Goal: Information Seeking & Learning: Learn about a topic

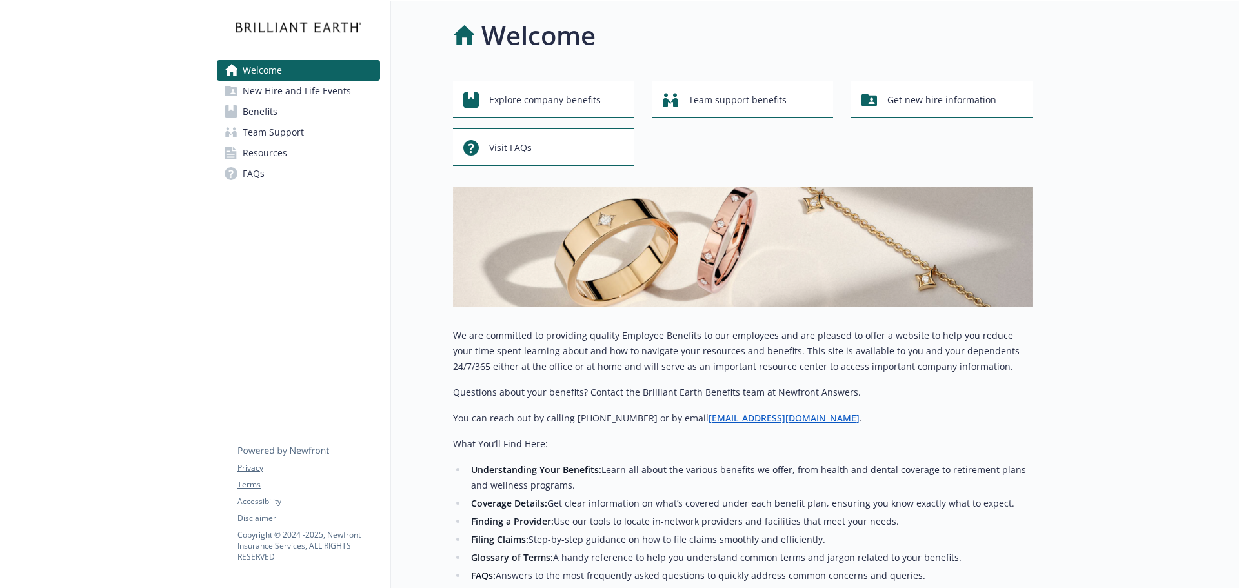
click at [269, 111] on span "Benefits" at bounding box center [260, 111] width 35 height 21
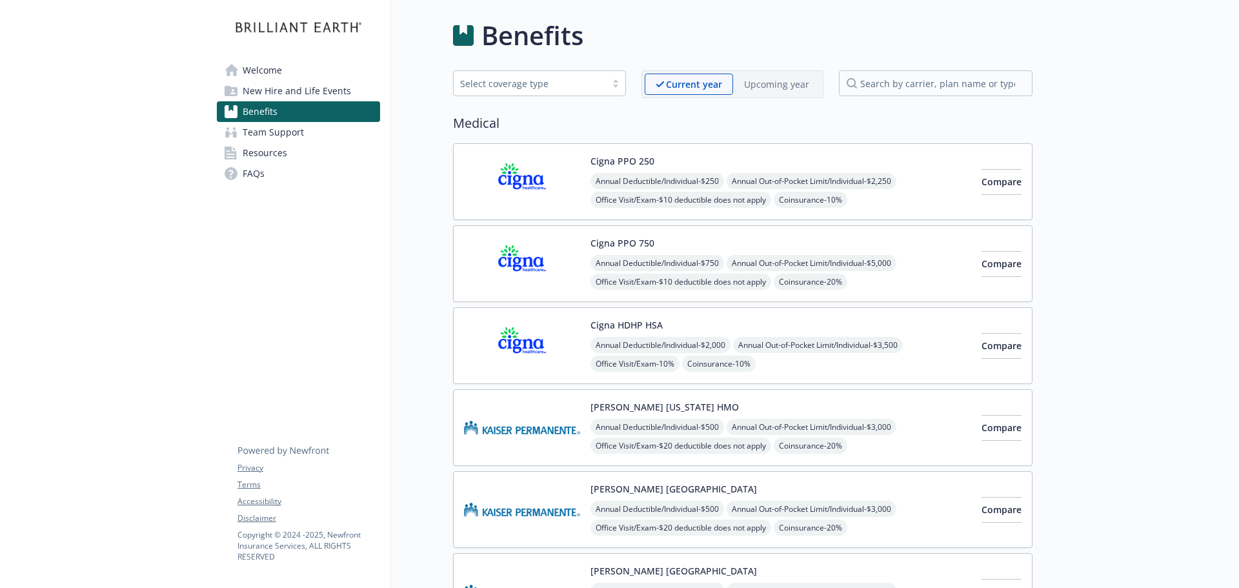
scroll to position [194, 0]
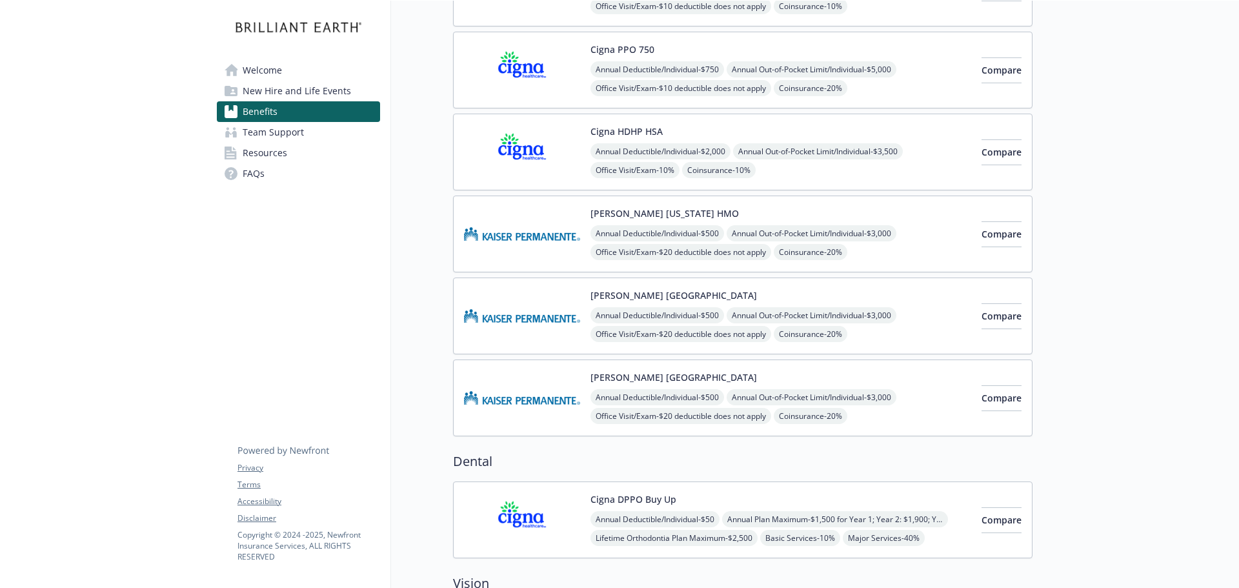
click at [721, 295] on div "[PERSON_NAME] Northern CA Annual Deductible/Individual - $500 Annual Out-of-Poc…" at bounding box center [780, 315] width 381 height 55
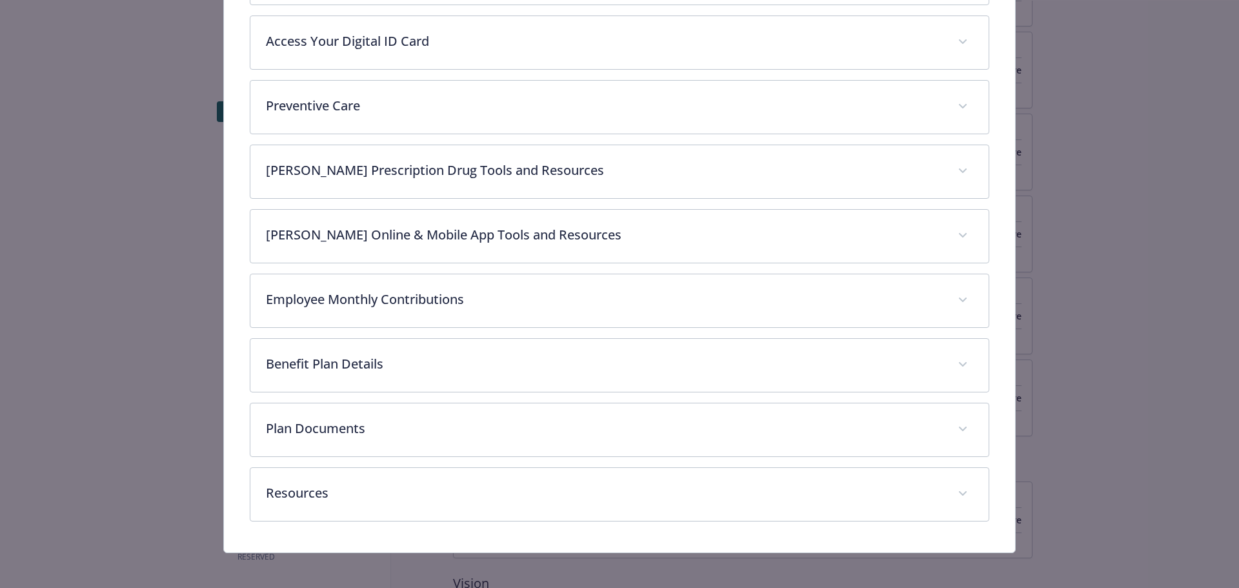
scroll to position [501, 0]
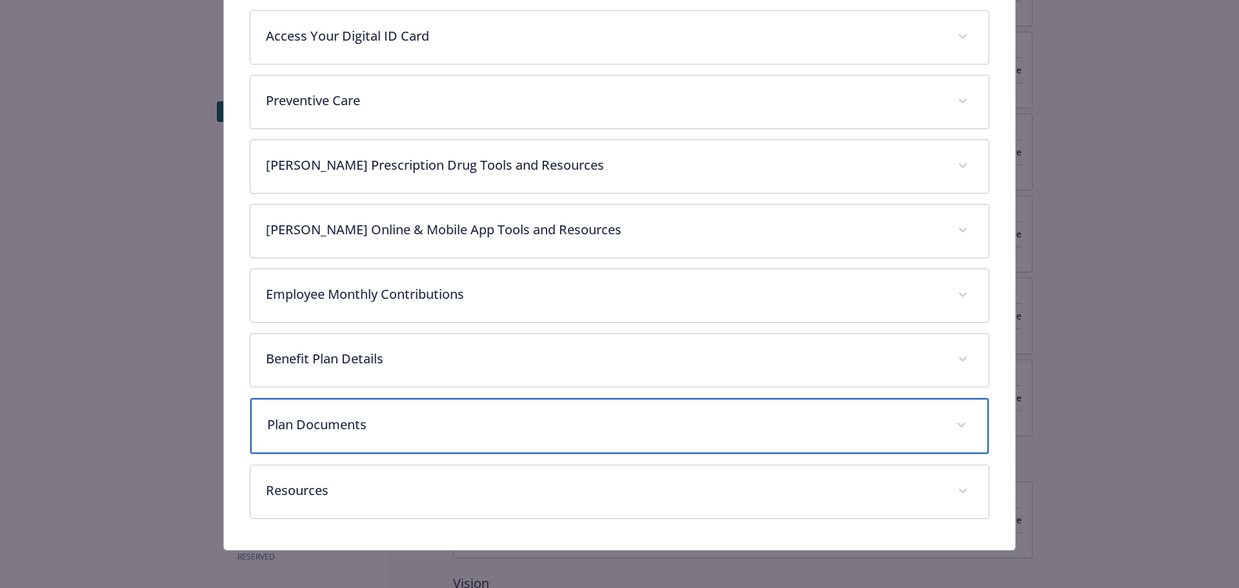
click at [521, 415] on p "Plan Documents" at bounding box center [604, 424] width 674 height 19
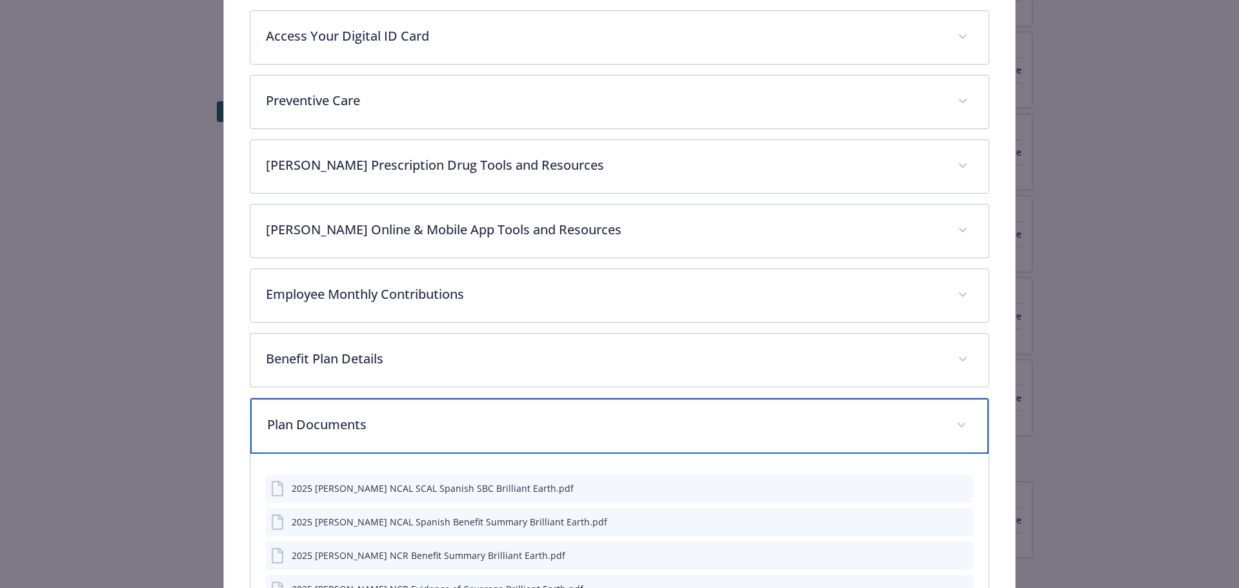
scroll to position [712, 0]
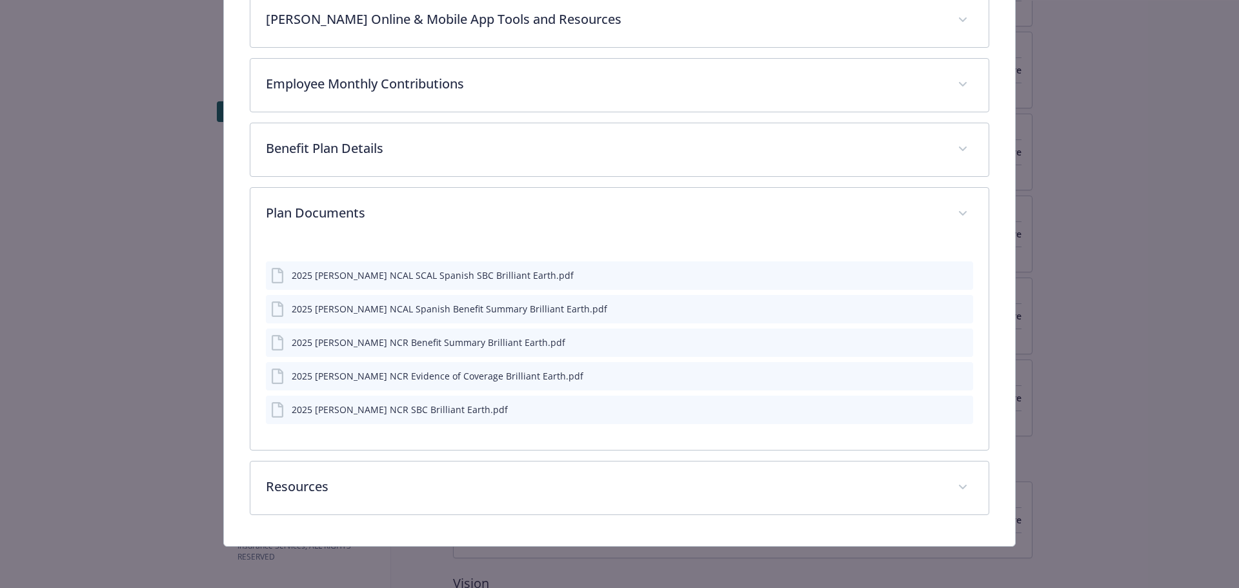
click at [959, 308] on icon "preview file" at bounding box center [961, 308] width 12 height 9
click at [956, 341] on icon "preview file" at bounding box center [961, 342] width 12 height 9
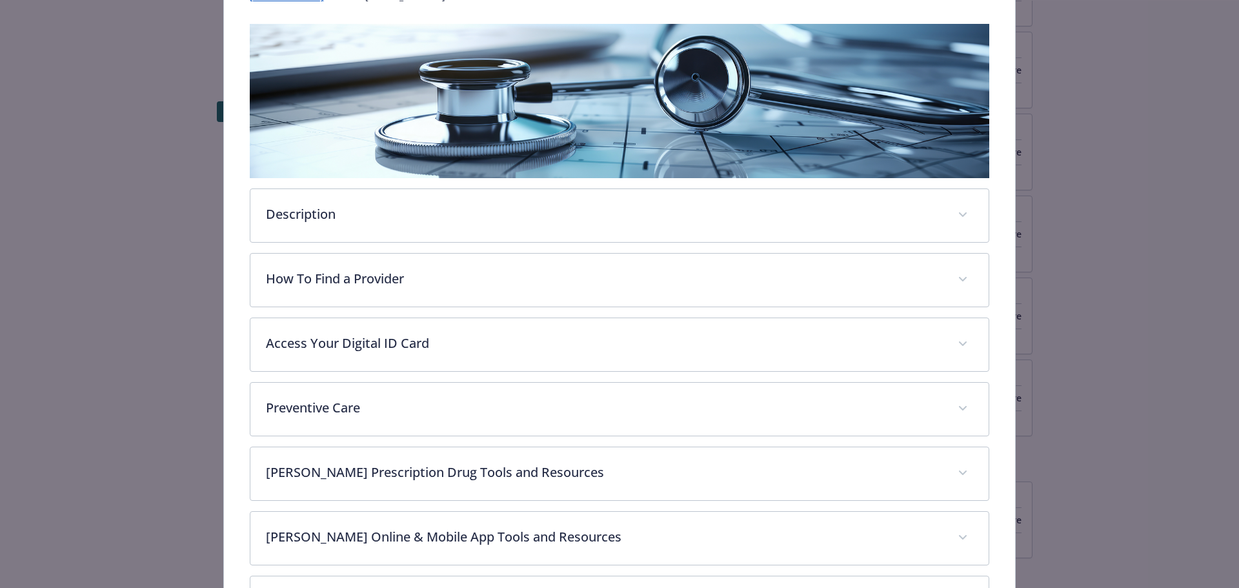
scroll to position [0, 0]
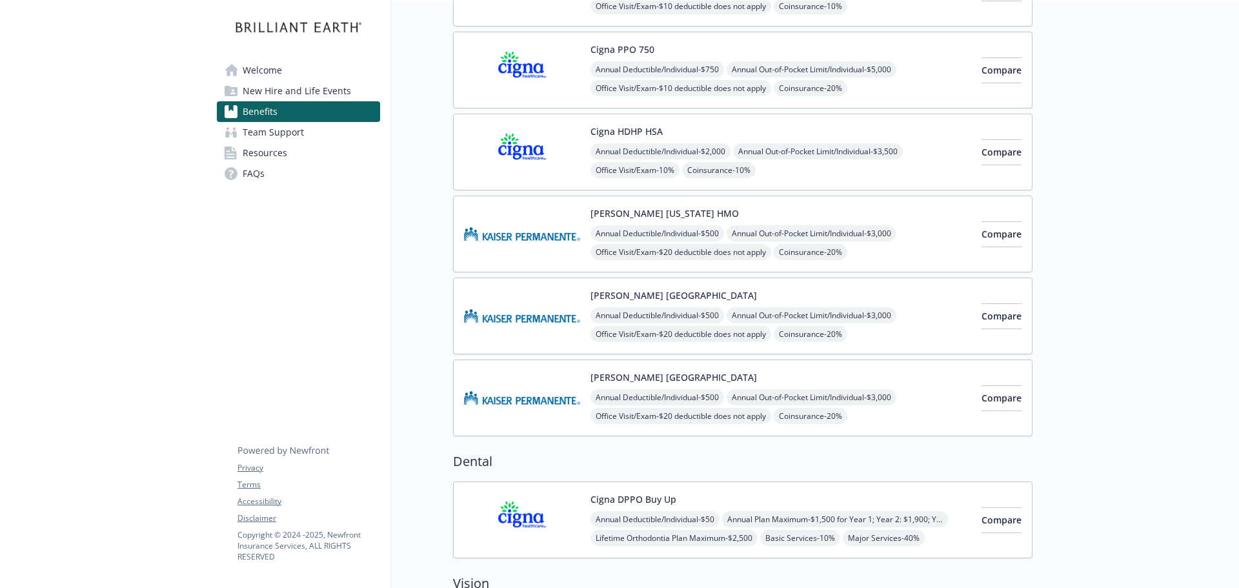
click at [699, 208] on div "[PERSON_NAME] [US_STATE] HMO Annual Deductible/Individual - $500 Annual Out-of-…" at bounding box center [780, 233] width 381 height 55
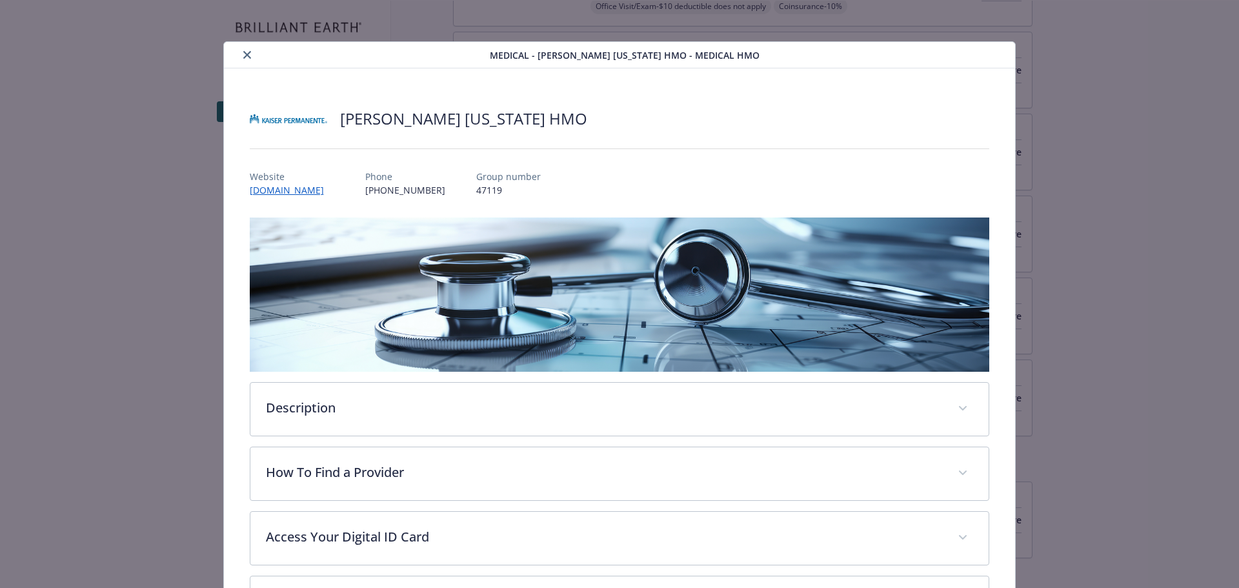
scroll to position [39, 0]
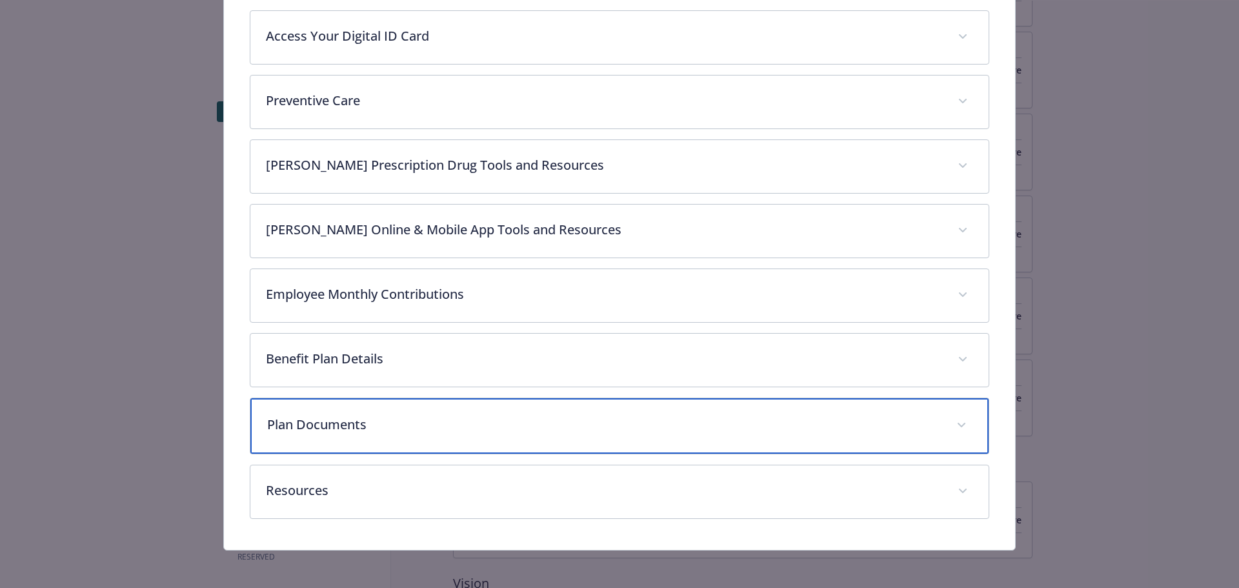
click at [725, 424] on p "Plan Documents" at bounding box center [604, 424] width 674 height 19
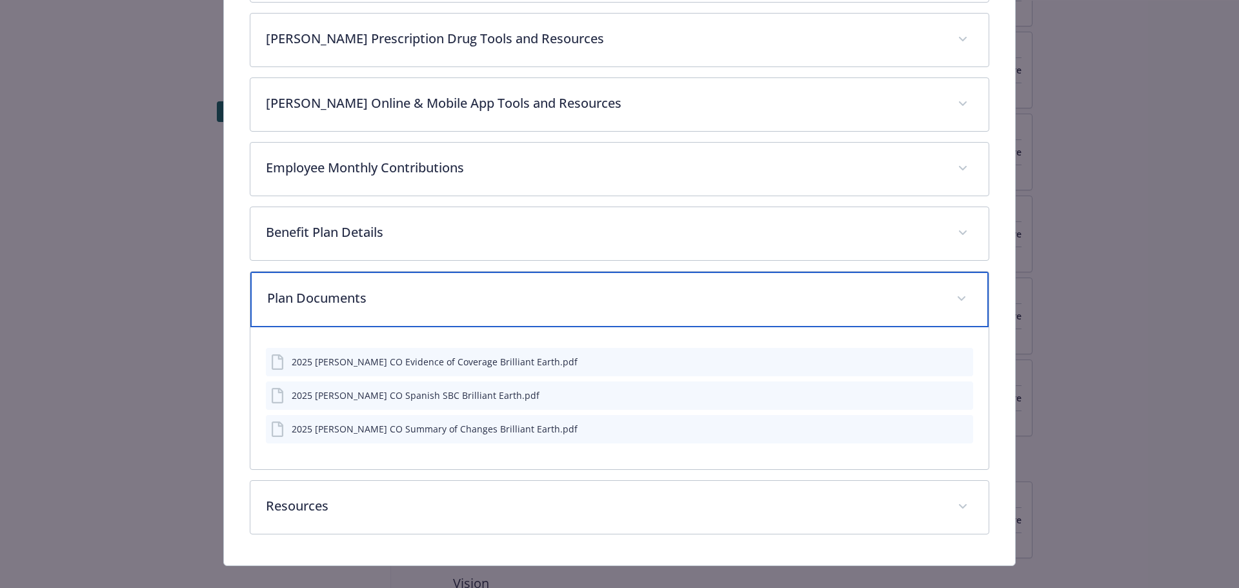
scroll to position [630, 0]
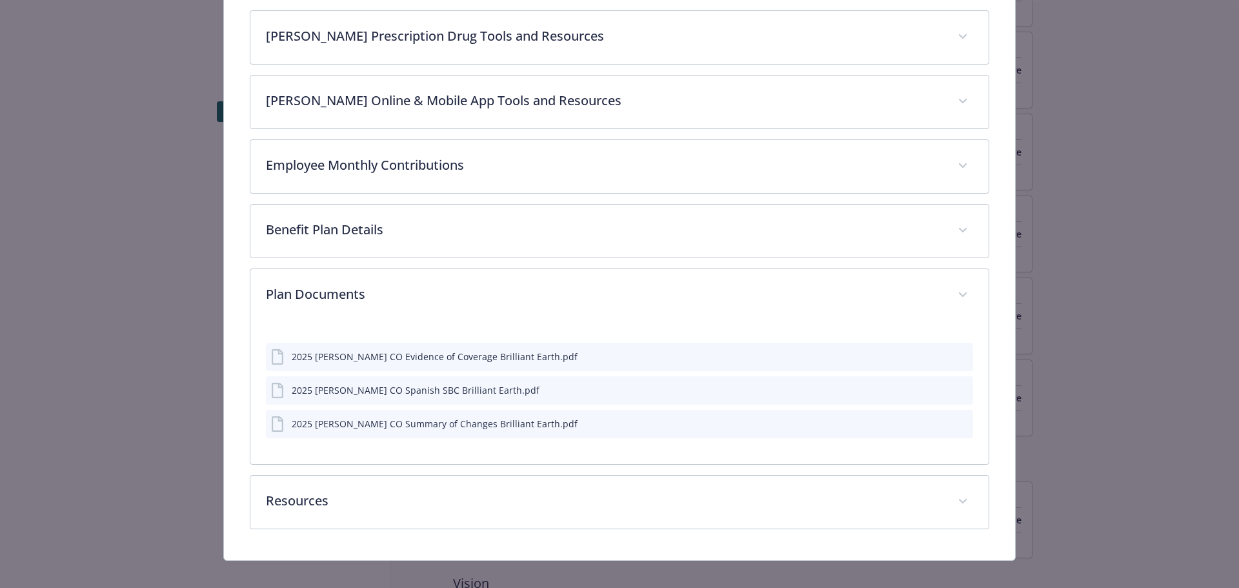
click at [956, 424] on icon "preview file" at bounding box center [961, 422] width 12 height 9
click at [955, 353] on icon "preview file" at bounding box center [961, 355] width 12 height 9
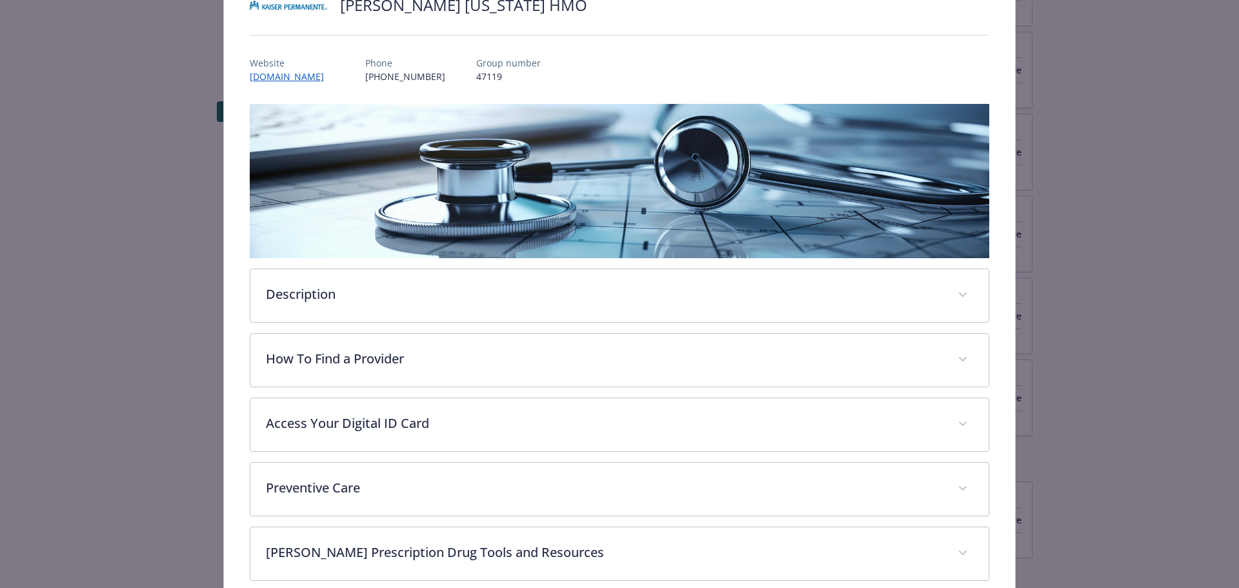
scroll to position [0, 0]
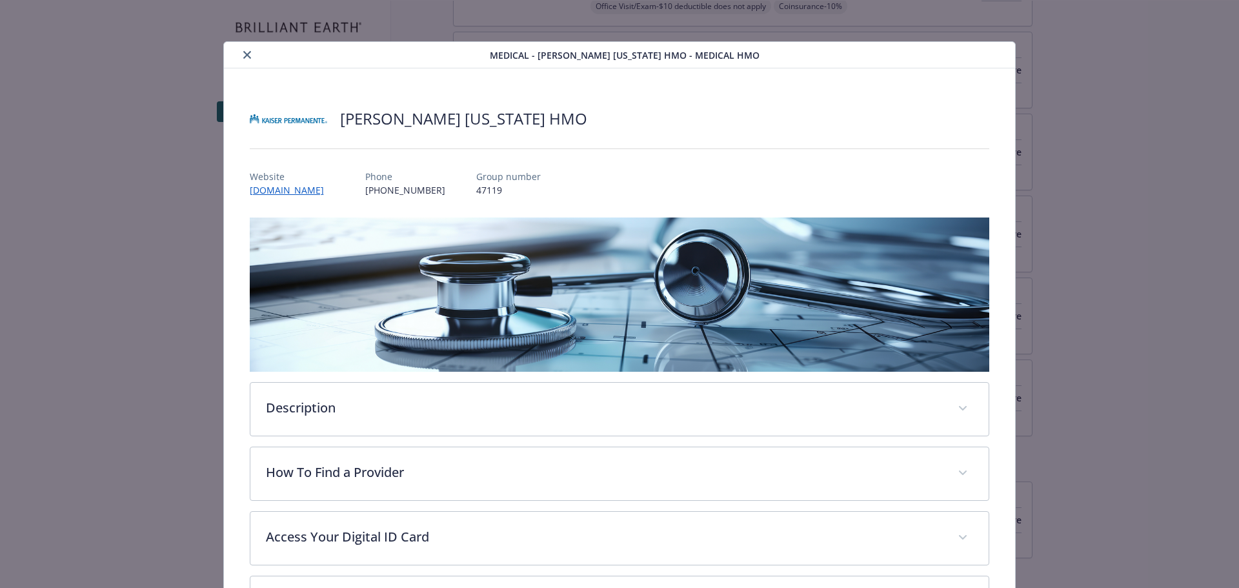
click at [239, 59] on button "close" at bounding box center [246, 54] width 15 height 15
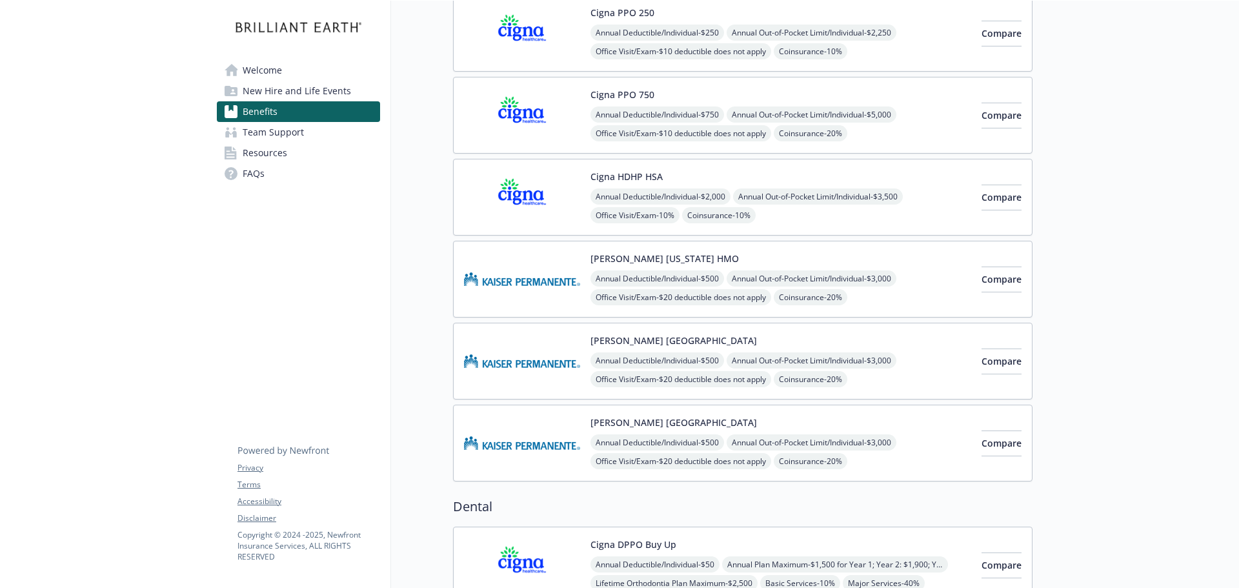
scroll to position [129, 0]
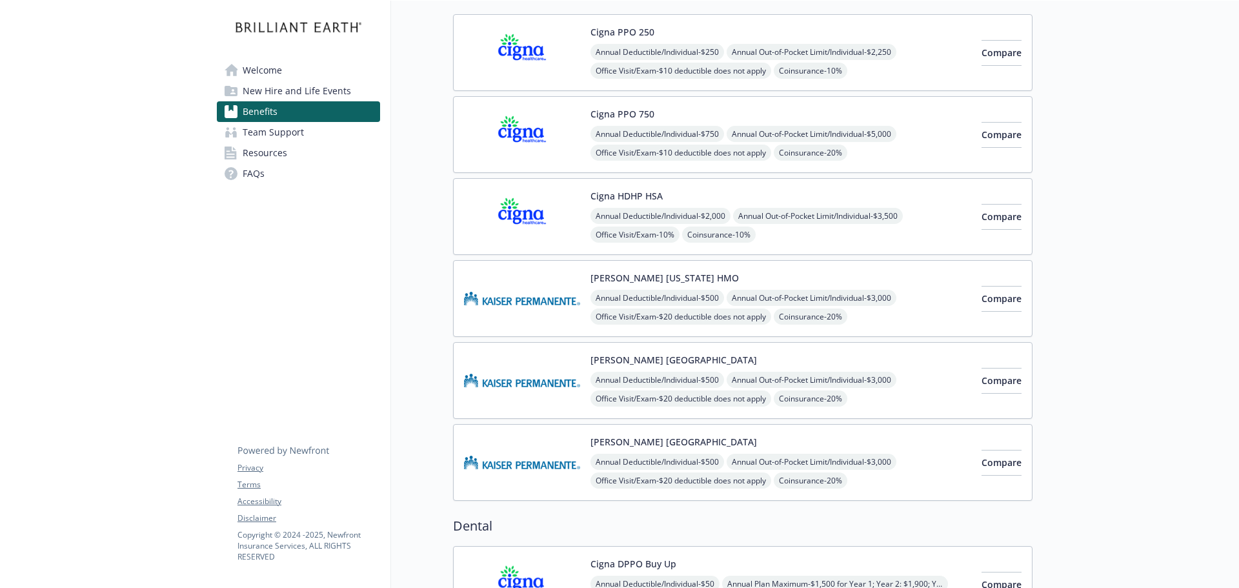
click at [667, 190] on div "Cigna HDHP HSA Annual Deductible/Individual - $2,000 Annual Out-of-Pocket Limit…" at bounding box center [780, 216] width 381 height 55
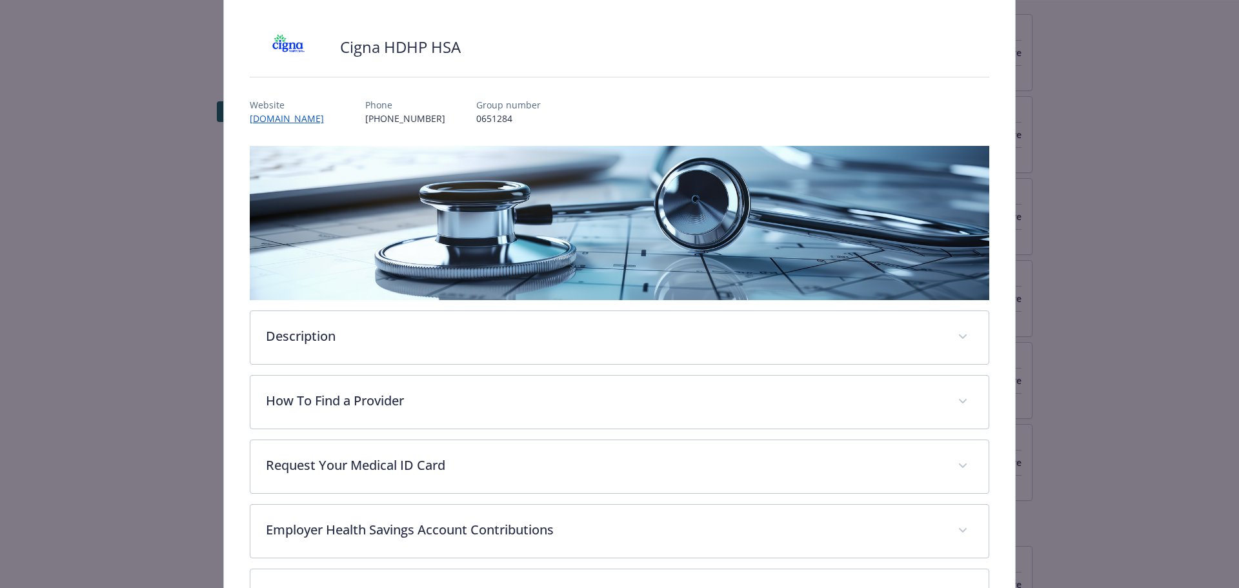
scroll to position [103, 0]
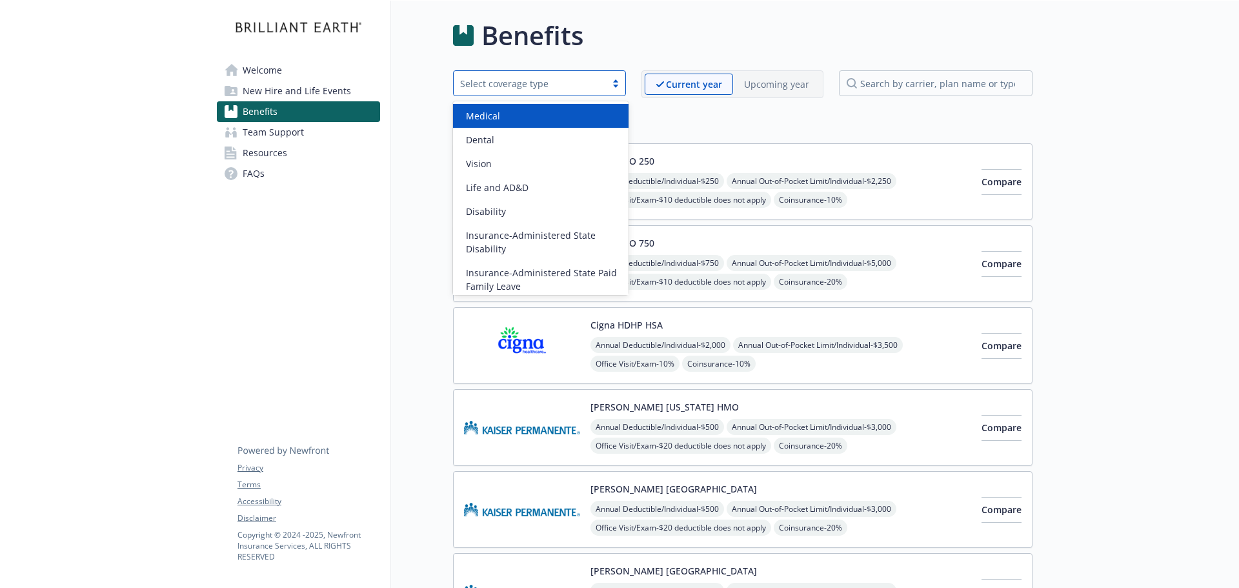
click at [495, 85] on div "Select coverage type" at bounding box center [529, 84] width 139 height 14
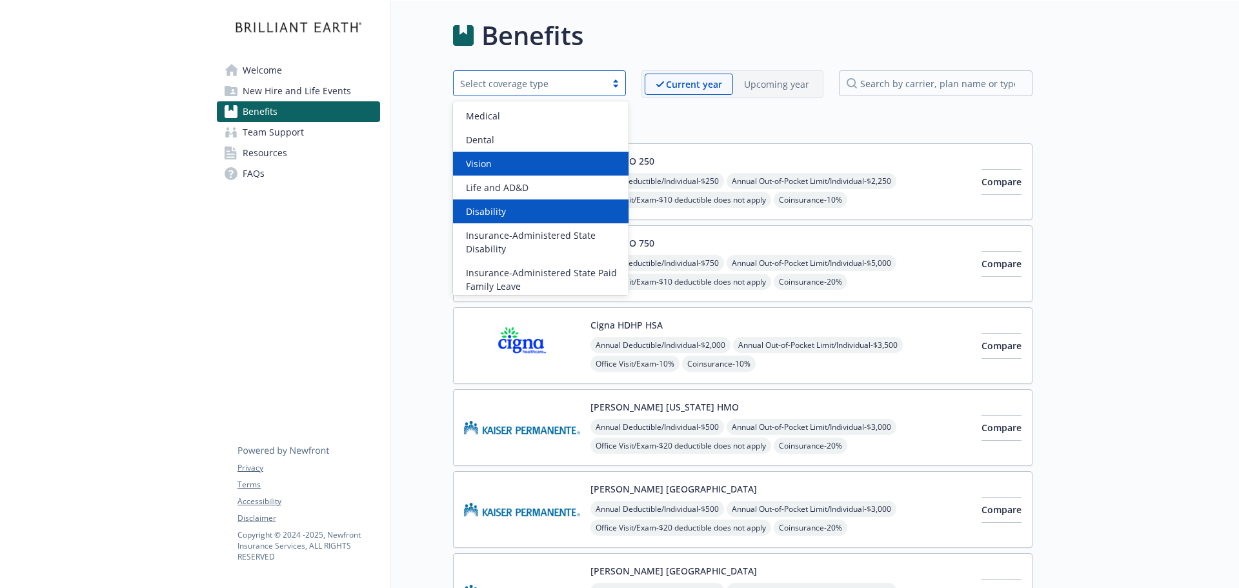
scroll to position [101, 0]
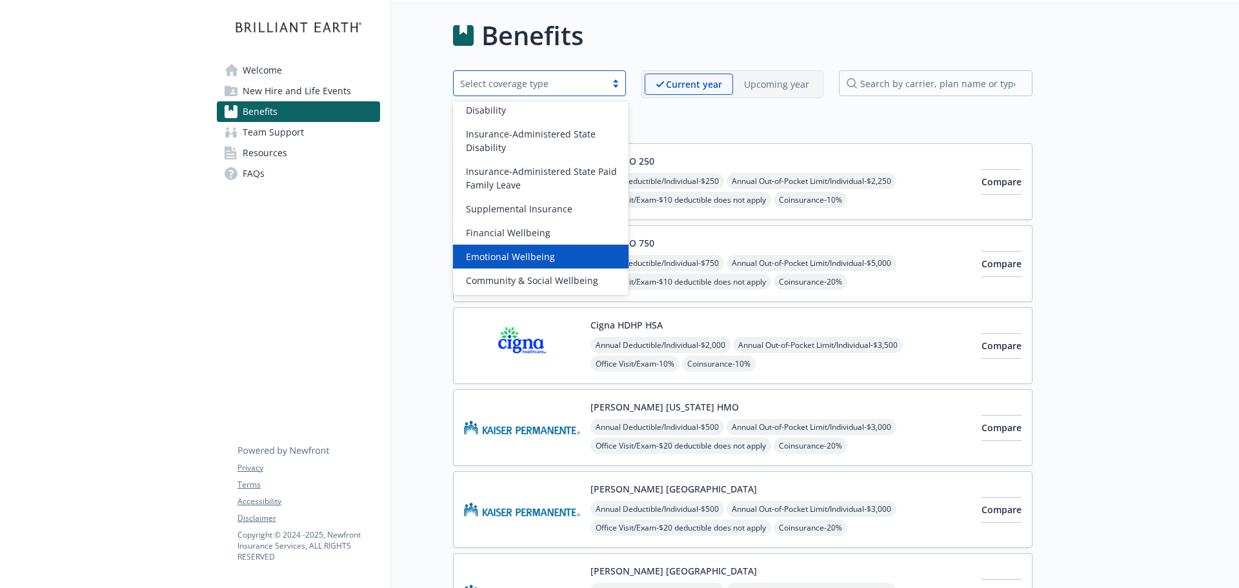
click at [530, 249] on div "Emotional Wellbeing" at bounding box center [541, 257] width 176 height 24
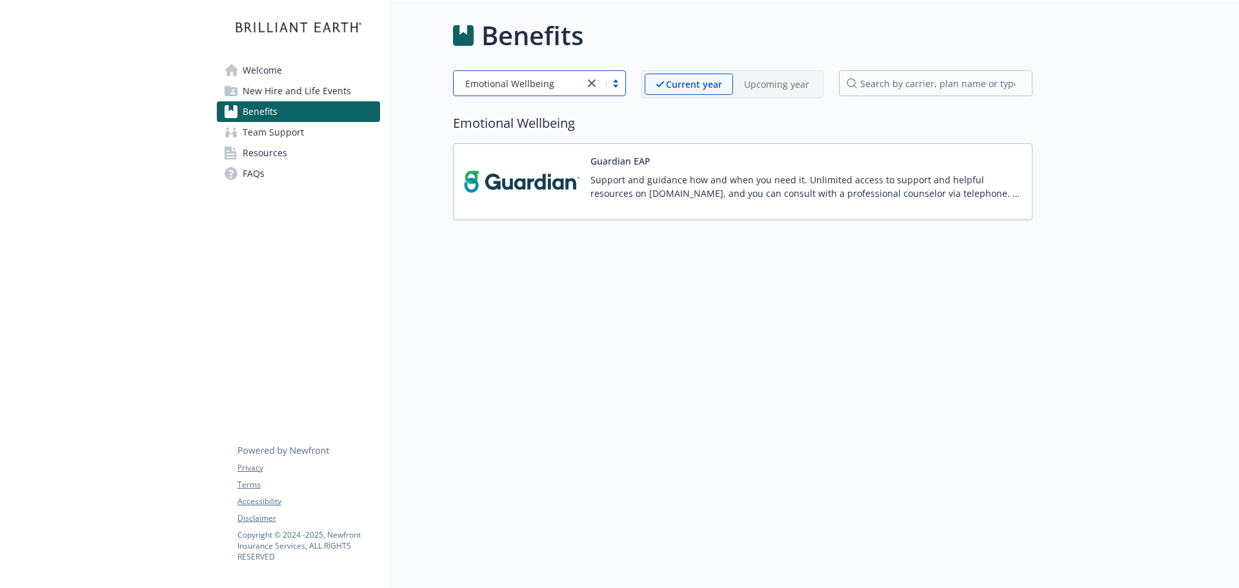
click at [643, 197] on p "Support and guidance how and when you need it. Unlimited access to support and …" at bounding box center [805, 186] width 431 height 27
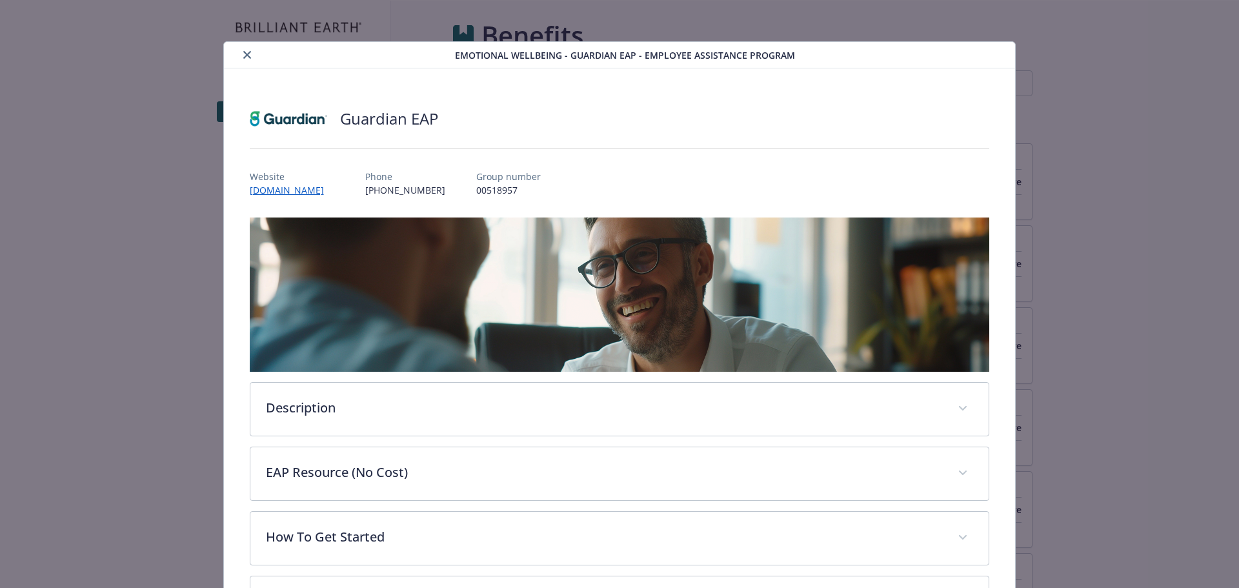
click at [184, 199] on div "Emotional Wellbeing - Guardian EAP - Employee Assistance Program Guardian EAP W…" at bounding box center [619, 383] width 991 height 685
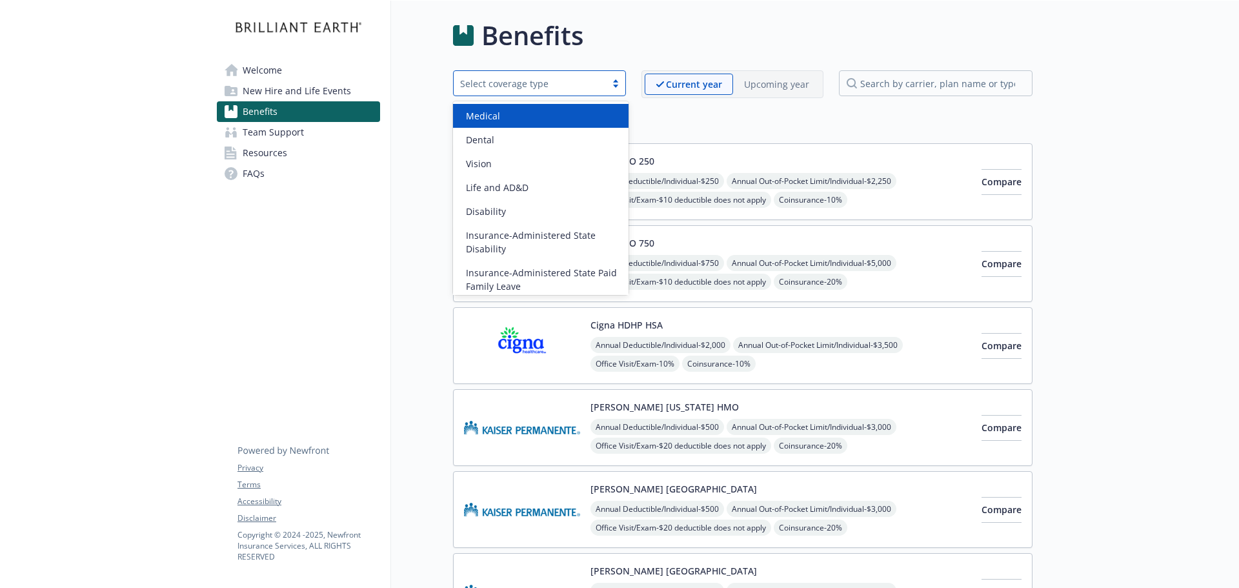
click at [548, 81] on div "Select coverage type" at bounding box center [529, 84] width 139 height 14
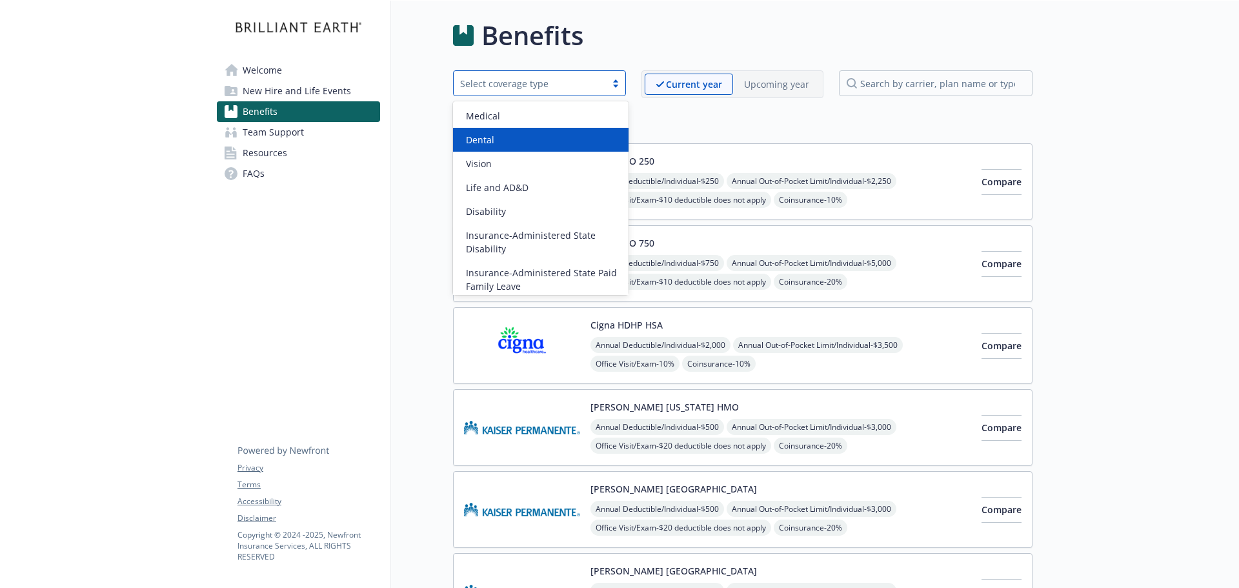
click at [516, 143] on div "Dental" at bounding box center [541, 140] width 160 height 14
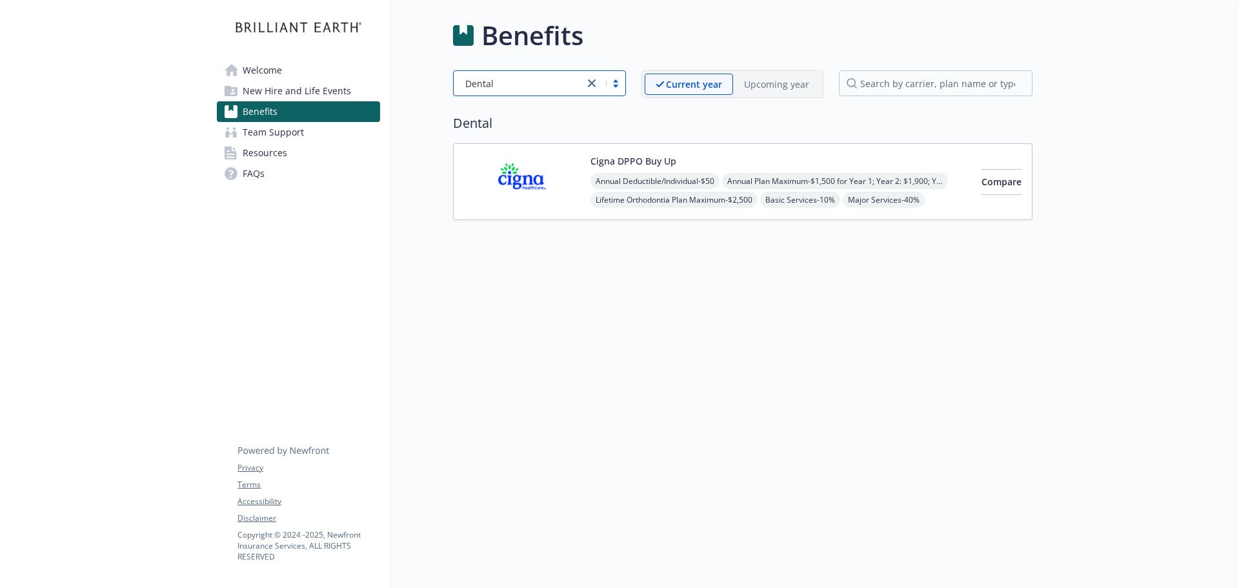
click at [623, 90] on div at bounding box center [604, 82] width 41 height 15
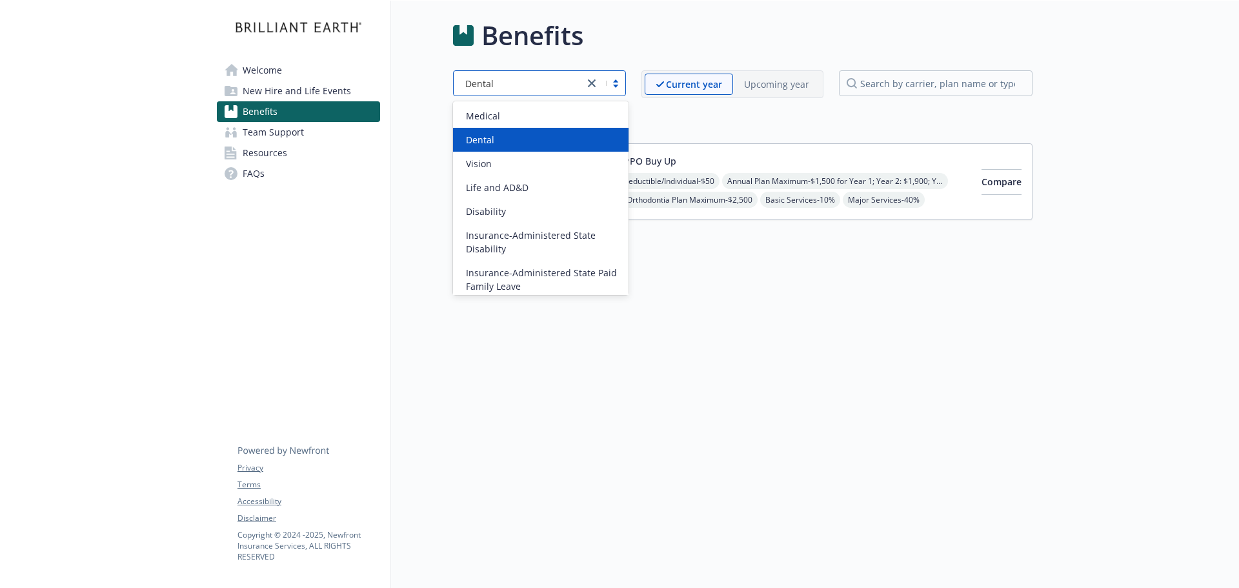
click at [590, 133] on div "Dental" at bounding box center [541, 140] width 160 height 14
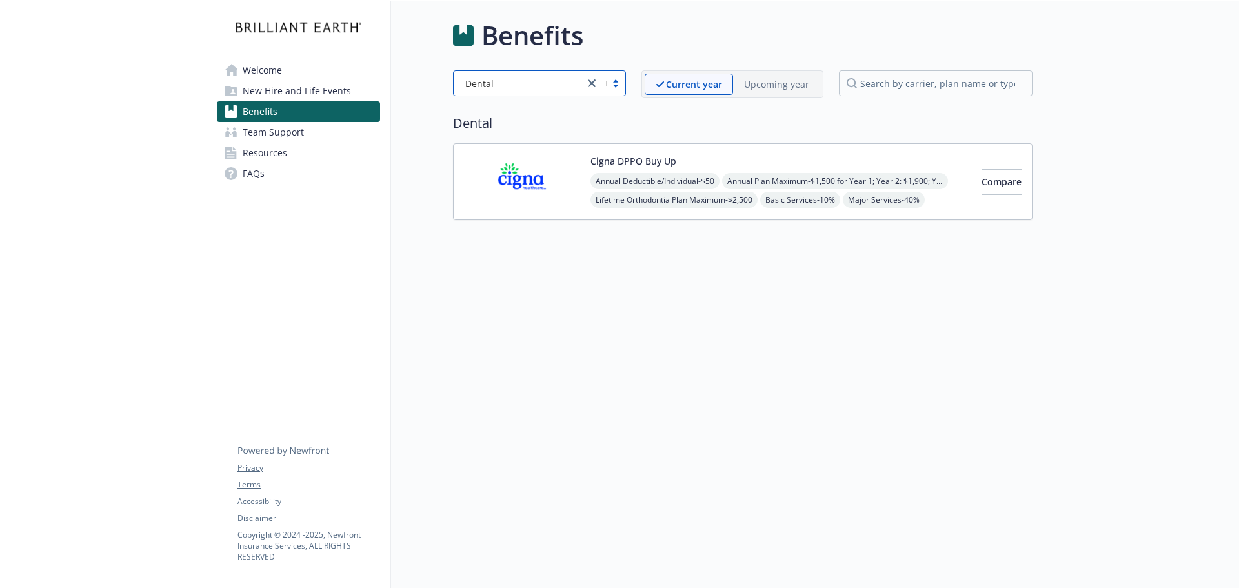
click at [524, 180] on img at bounding box center [522, 181] width 116 height 55
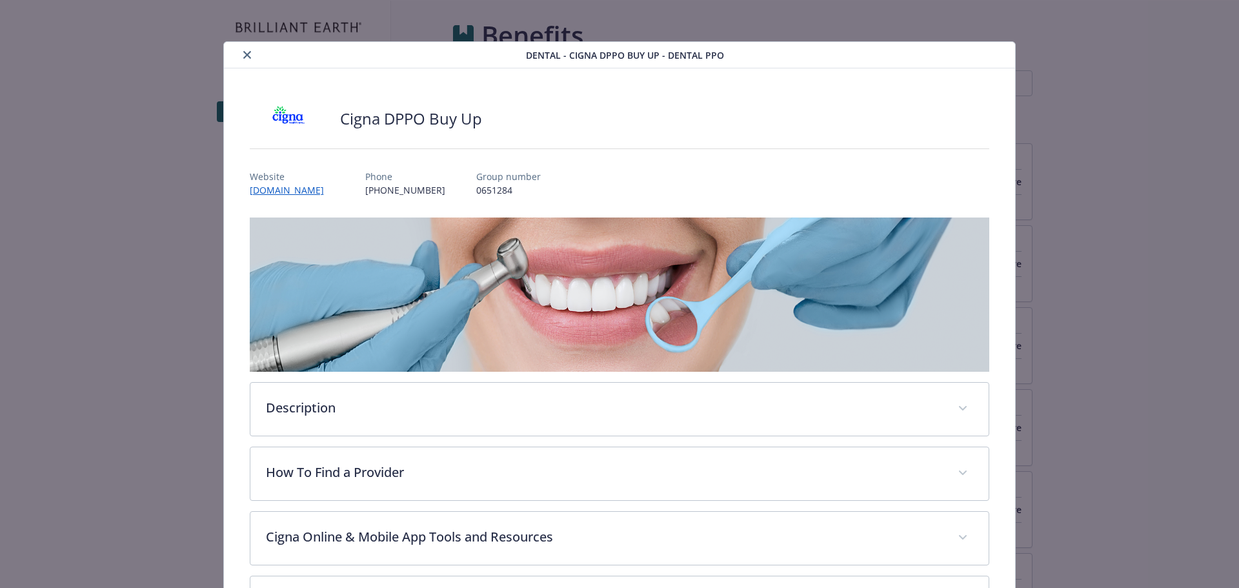
scroll to position [39, 0]
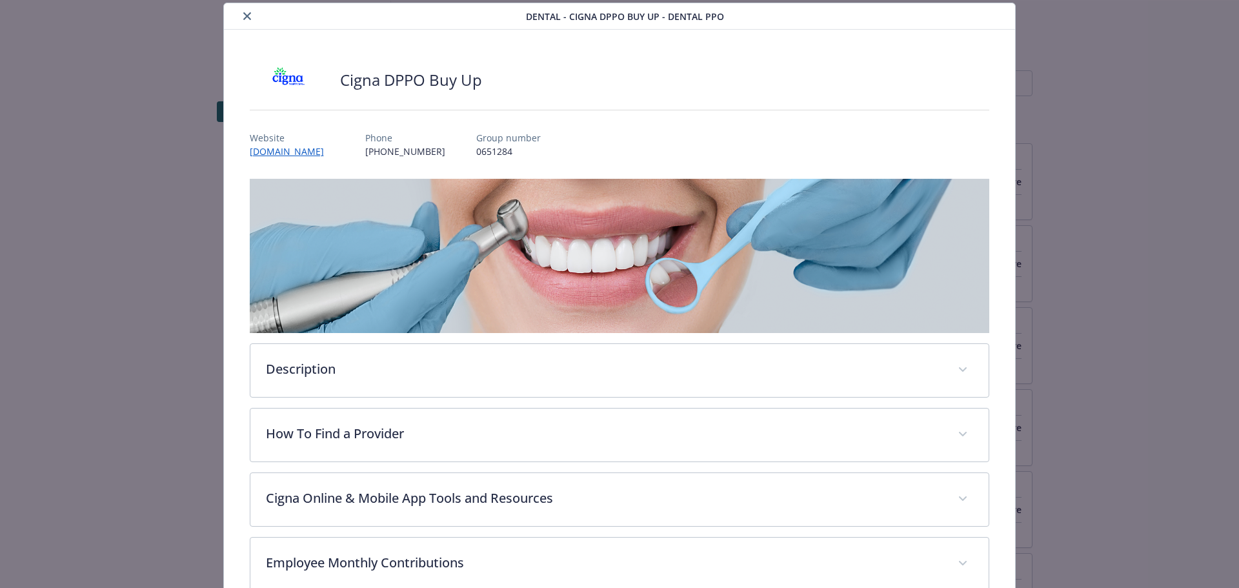
click at [238, 23] on div "details for plan Dental - Cigna DPPO Buy Up - Dental PPO" at bounding box center [377, 15] width 297 height 15
click at [243, 16] on icon "close" at bounding box center [247, 16] width 8 height 8
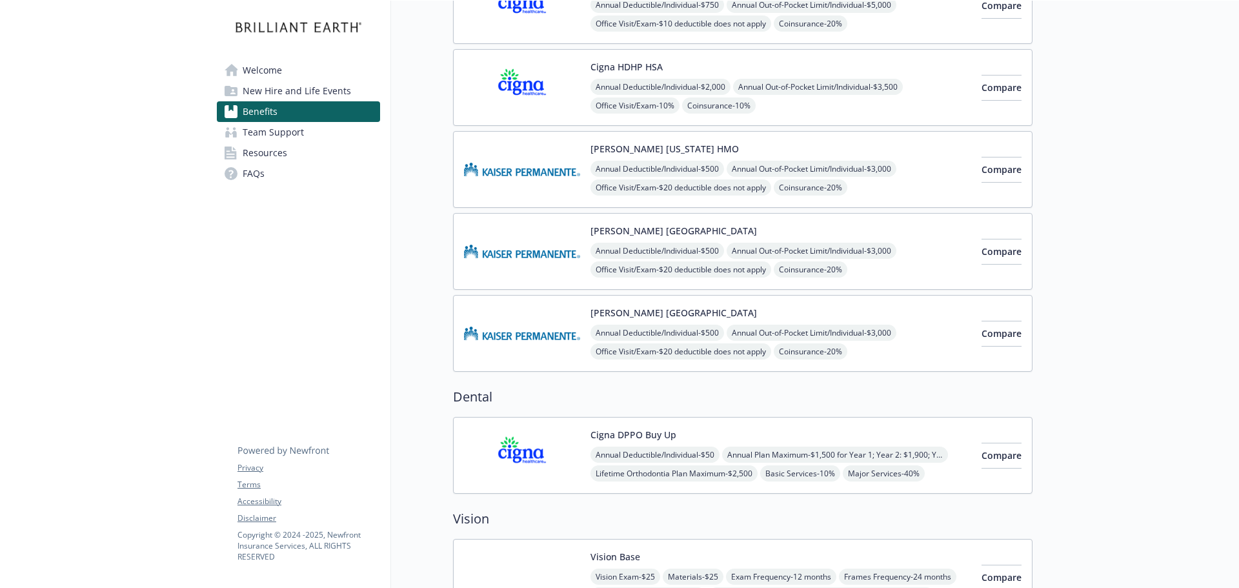
scroll to position [452, 0]
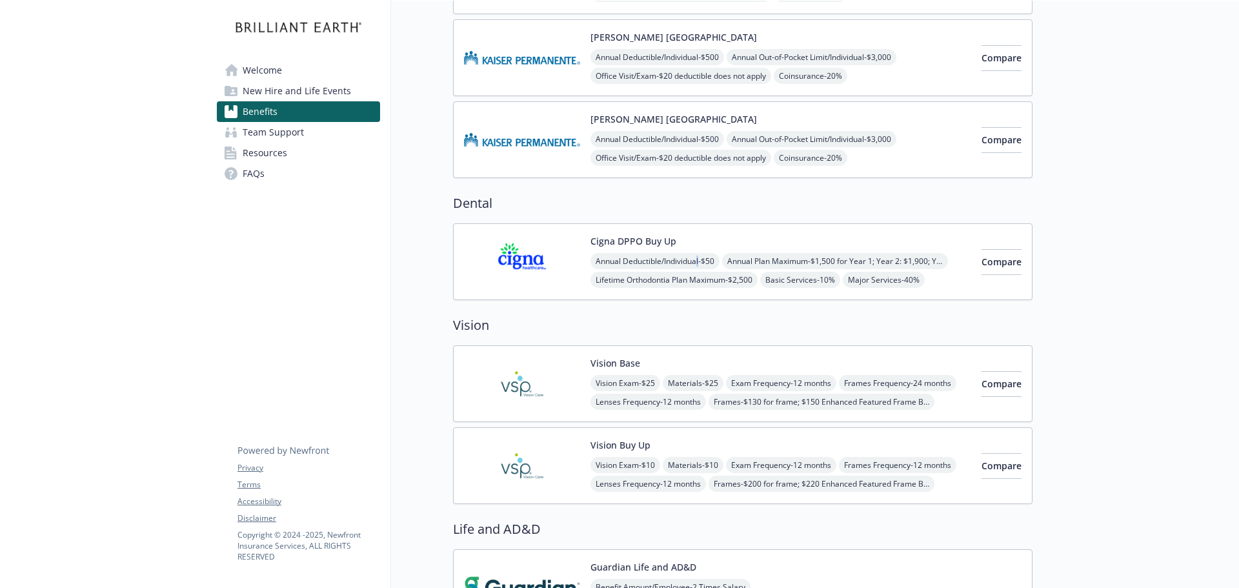
click at [699, 236] on div "Cigna DPPO Buy Up Annual Deductible/Individual - $50 Annual Plan Maximum - $1,5…" at bounding box center [780, 261] width 381 height 55
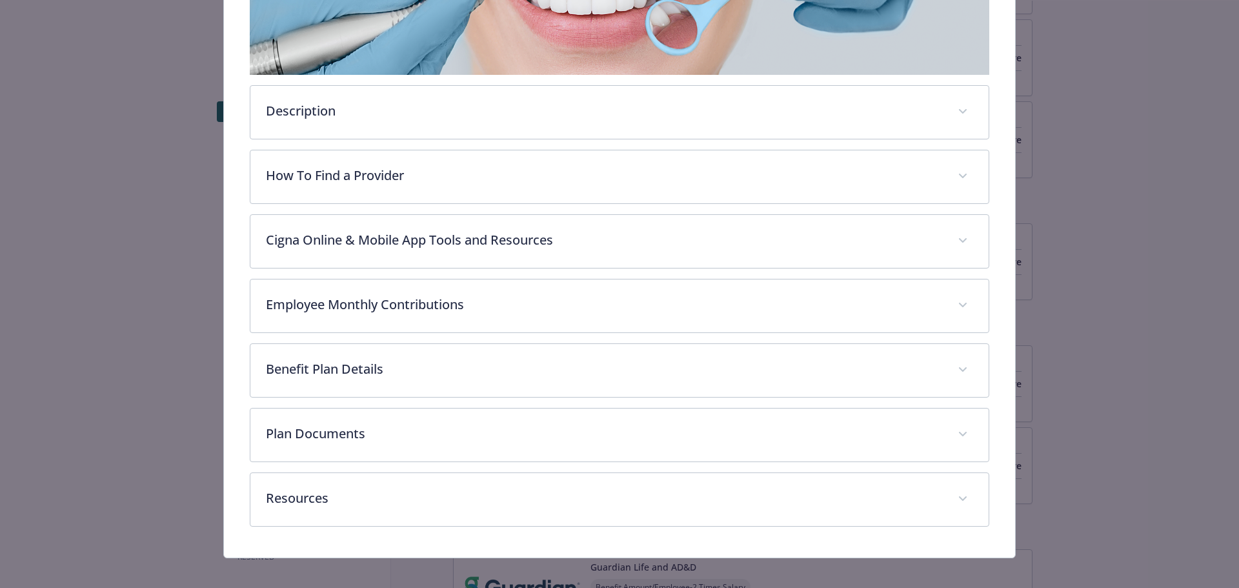
scroll to position [307, 0]
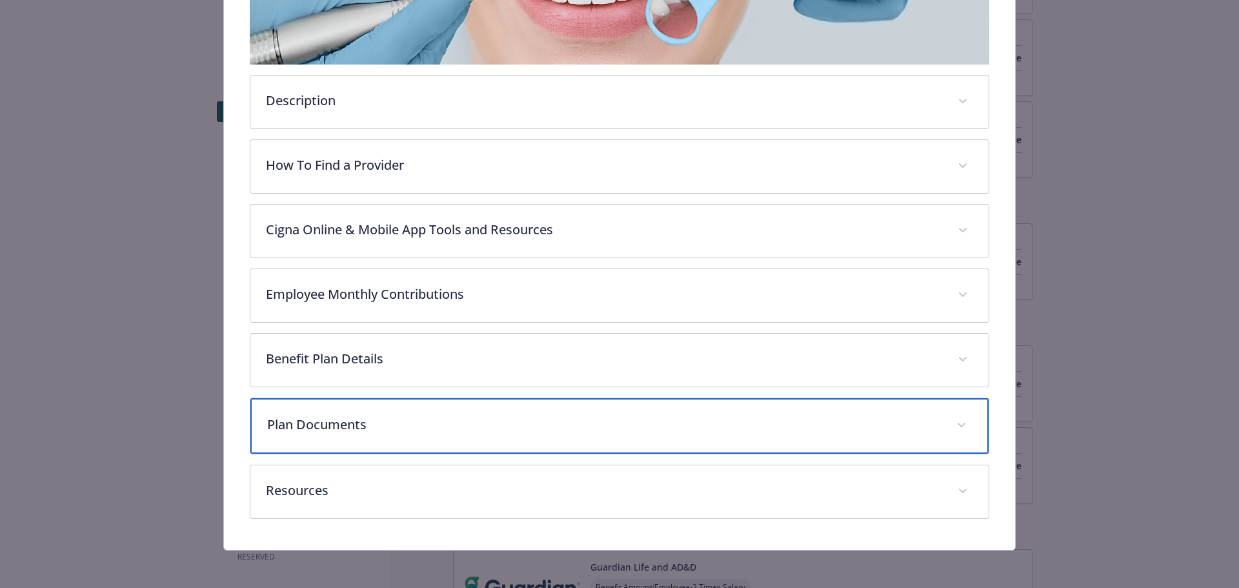
click at [524, 425] on p "Plan Documents" at bounding box center [604, 424] width 674 height 19
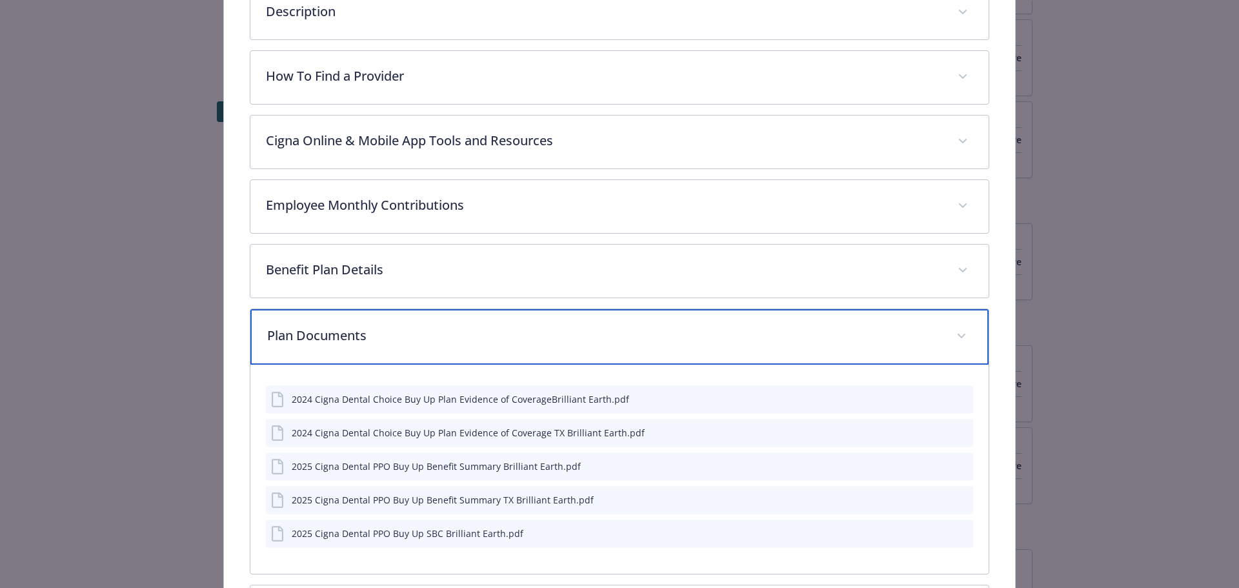
scroll to position [501, 0]
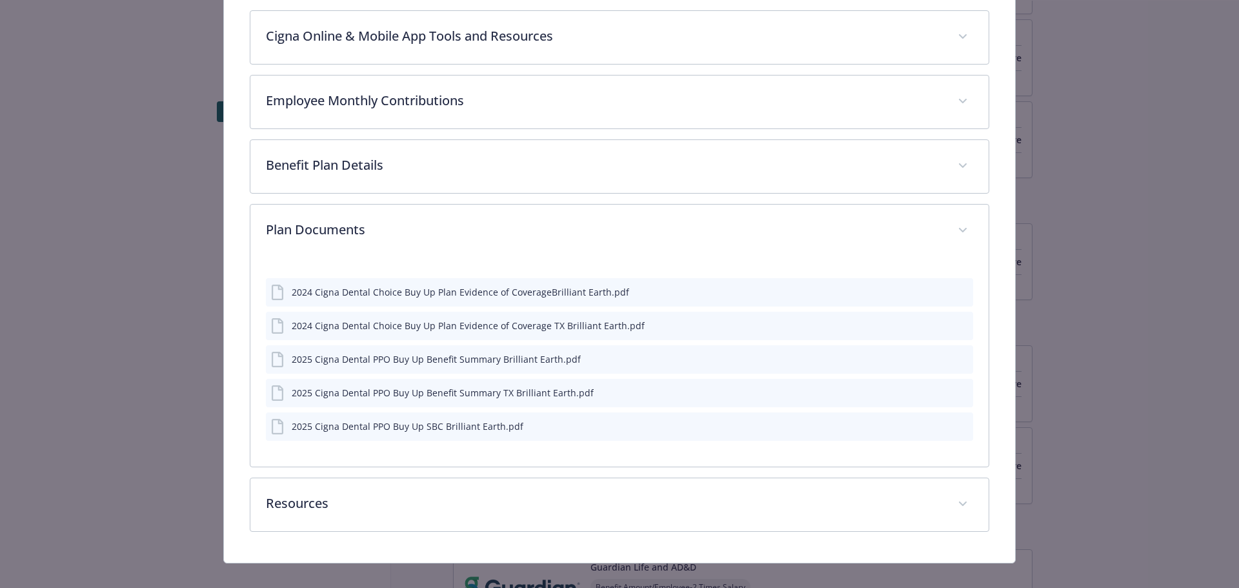
click at [963, 359] on div "2025 Cigna Dental PPO Buy Up Benefit Summary Brilliant Earth.pdf" at bounding box center [620, 359] width 708 height 28
click at [956, 357] on icon "preview file" at bounding box center [961, 358] width 12 height 9
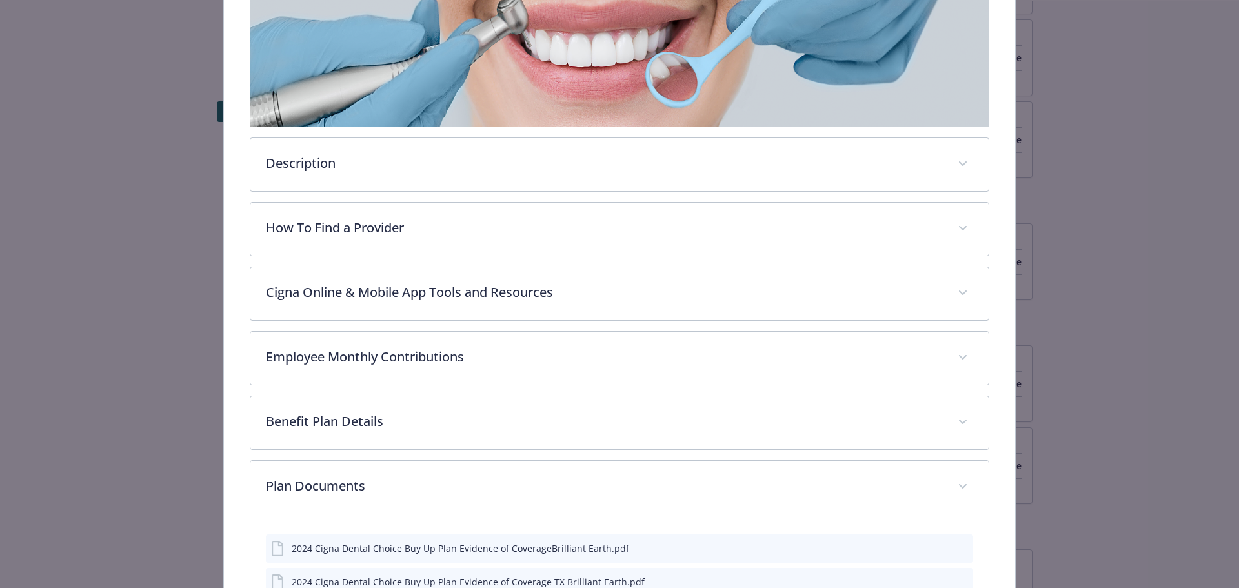
scroll to position [243, 0]
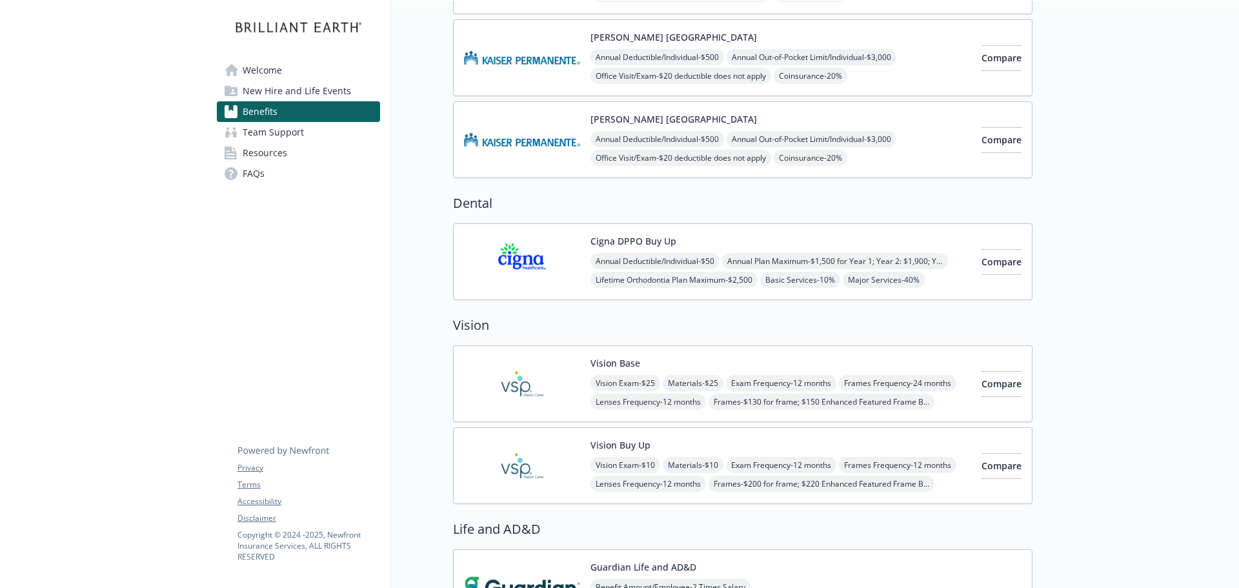
click at [691, 357] on div "Vision Base Vision Exam - $25 Materials - $25 Exam Frequency - 12 months Frames…" at bounding box center [780, 383] width 381 height 55
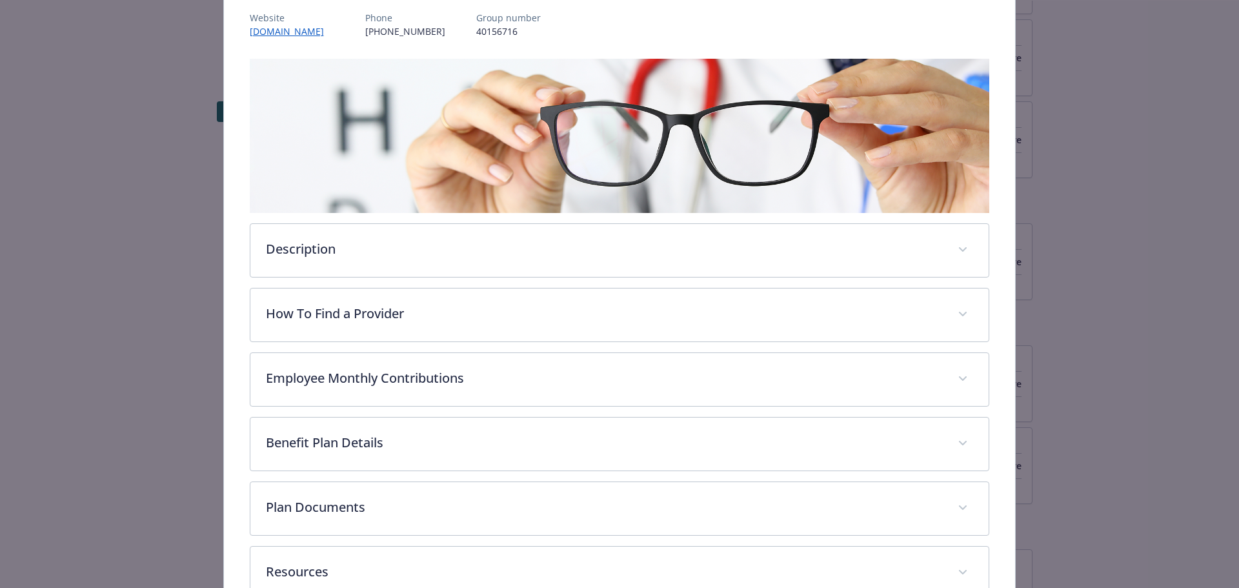
scroll to position [243, 0]
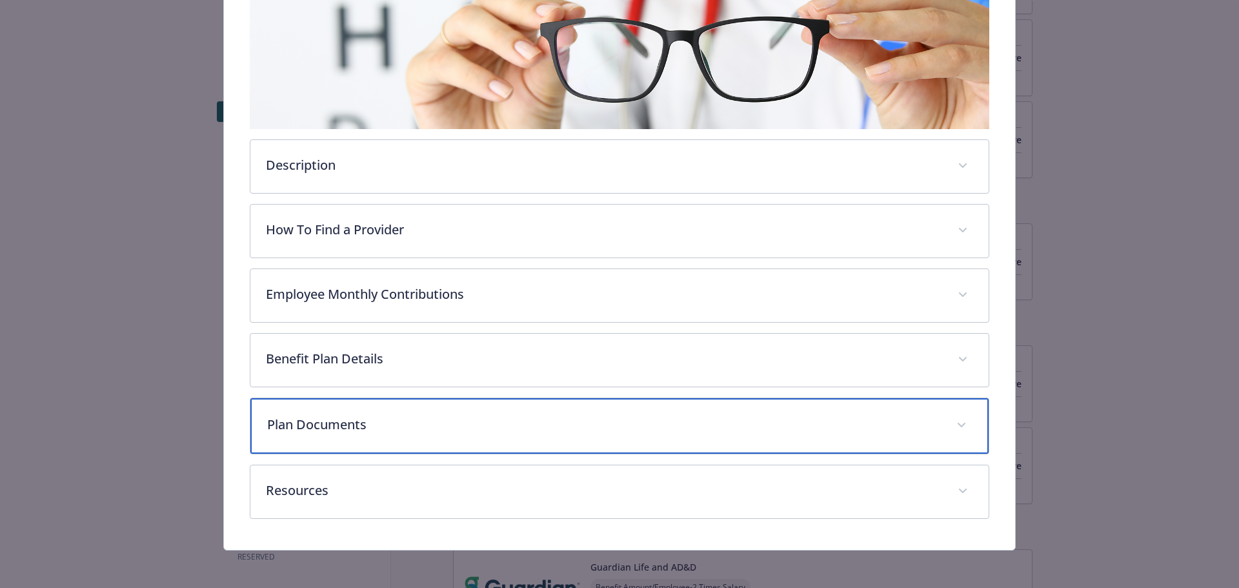
click at [570, 434] on div "Plan Documents" at bounding box center [619, 425] width 739 height 55
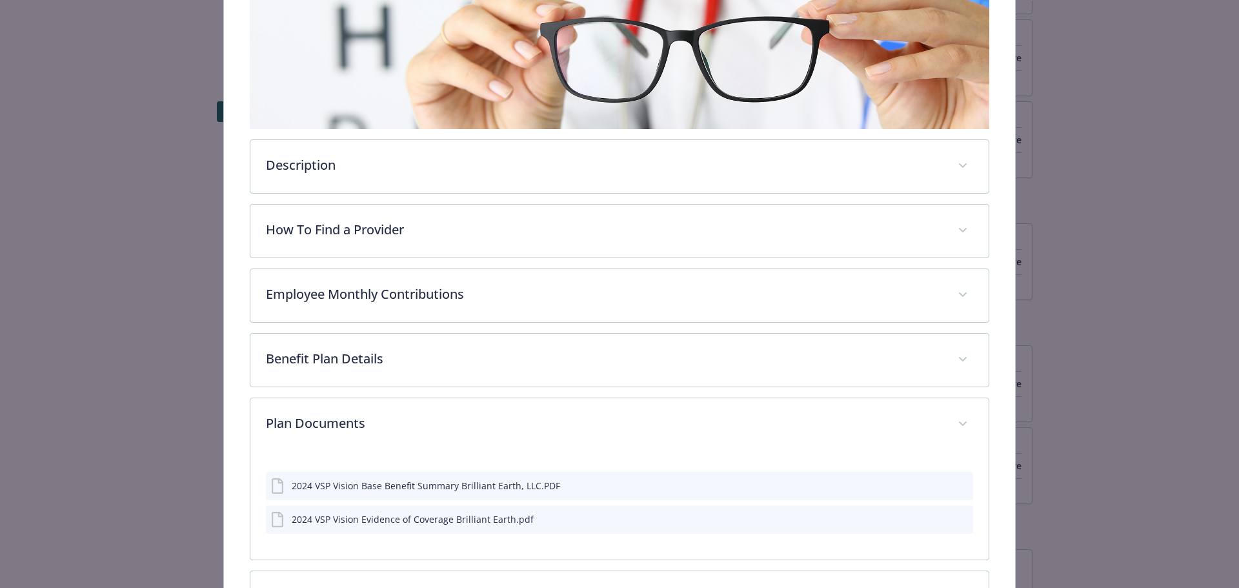
click at [960, 488] on button "preview file" at bounding box center [961, 485] width 14 height 12
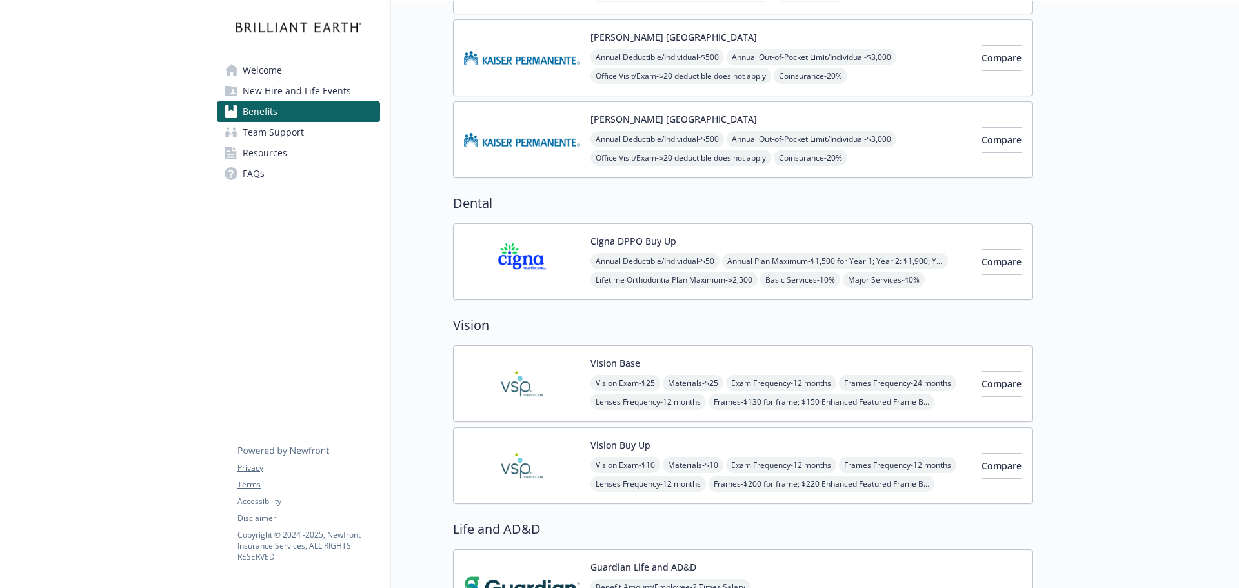
click at [881, 458] on div "Vision Exam - $10 Materials - $10 Exam Frequency - 12 months Frames Frequency -…" at bounding box center [780, 474] width 381 height 35
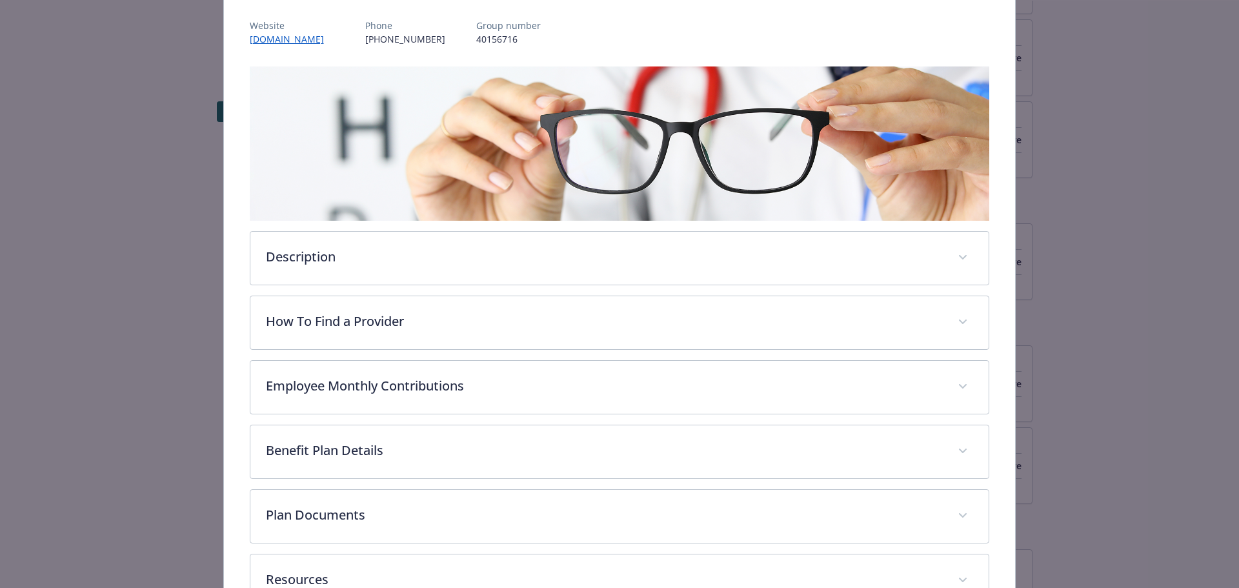
scroll to position [243, 0]
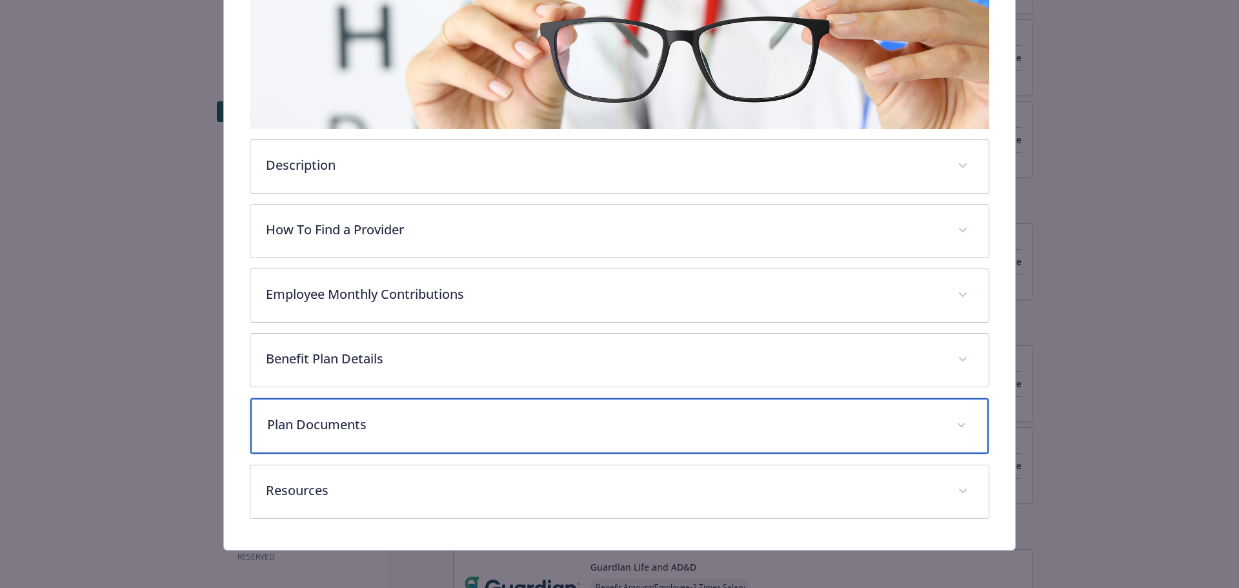
click at [763, 419] on p "Plan Documents" at bounding box center [604, 424] width 674 height 19
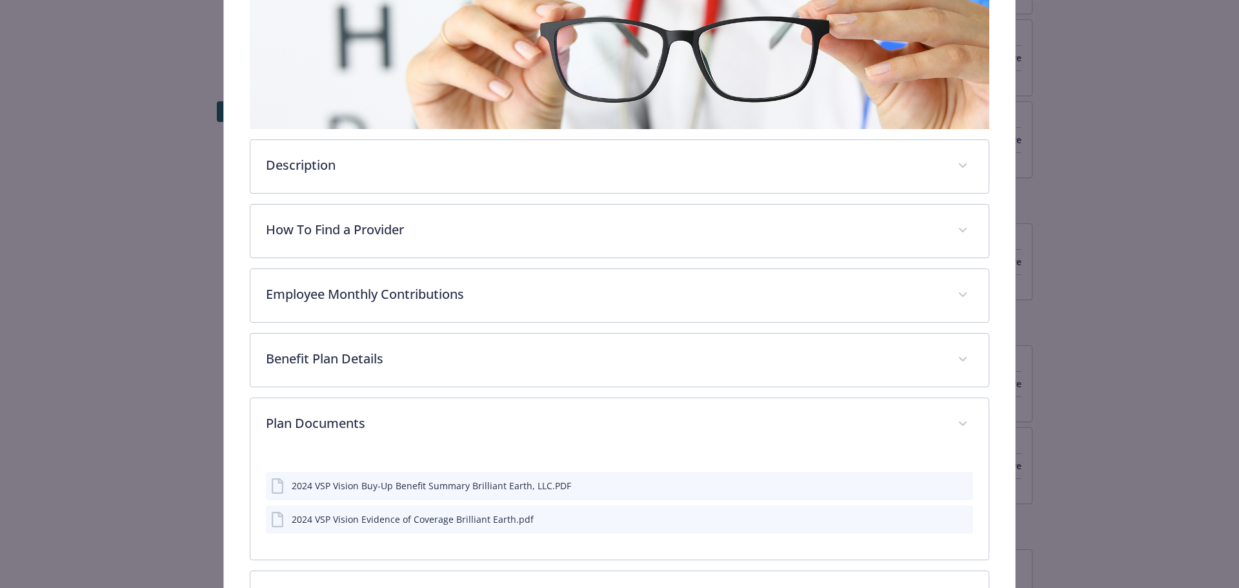
click at [960, 485] on button "preview file" at bounding box center [961, 485] width 14 height 12
click at [108, 229] on div "Vision - Vision Buy Up - Vision Vision Buy Up Website [DOMAIN_NAME] Phone [PHON…" at bounding box center [619, 294] width 1239 height 588
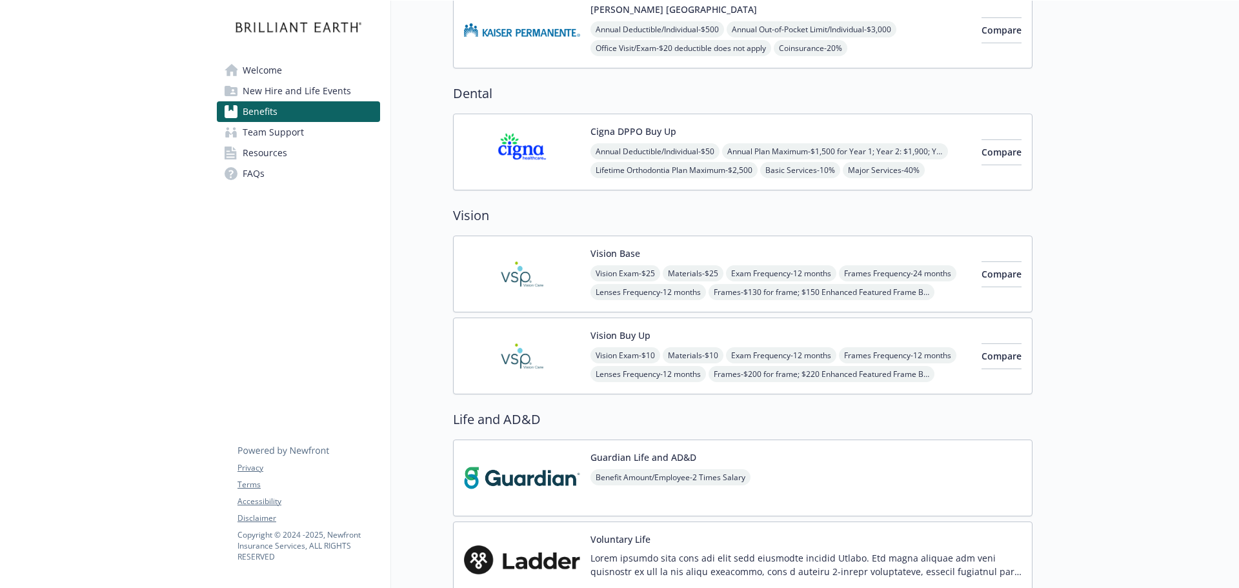
scroll to position [774, 0]
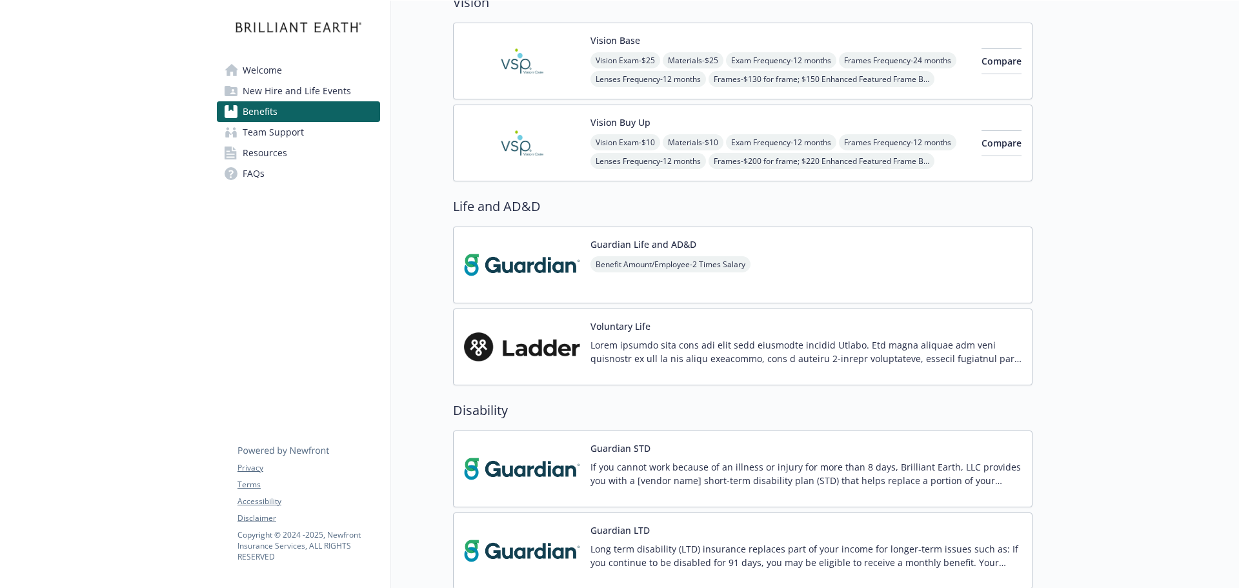
click at [823, 255] on div "Guardian Life and AD&D Benefit Amount/Employee - 2 Times Salary" at bounding box center [742, 264] width 579 height 77
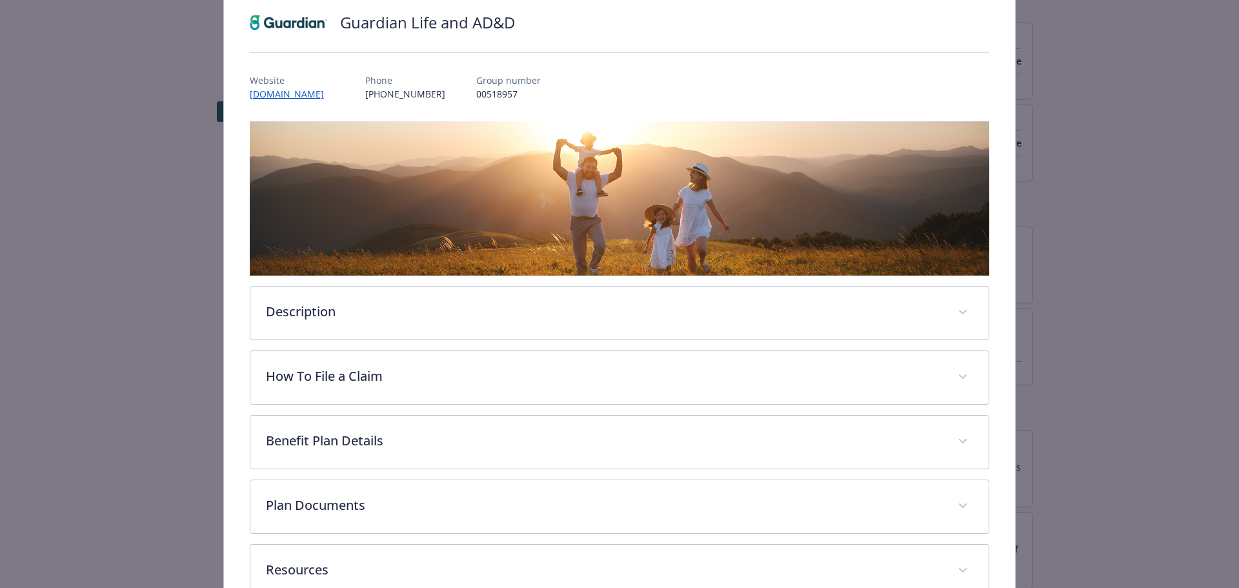
scroll to position [178, 0]
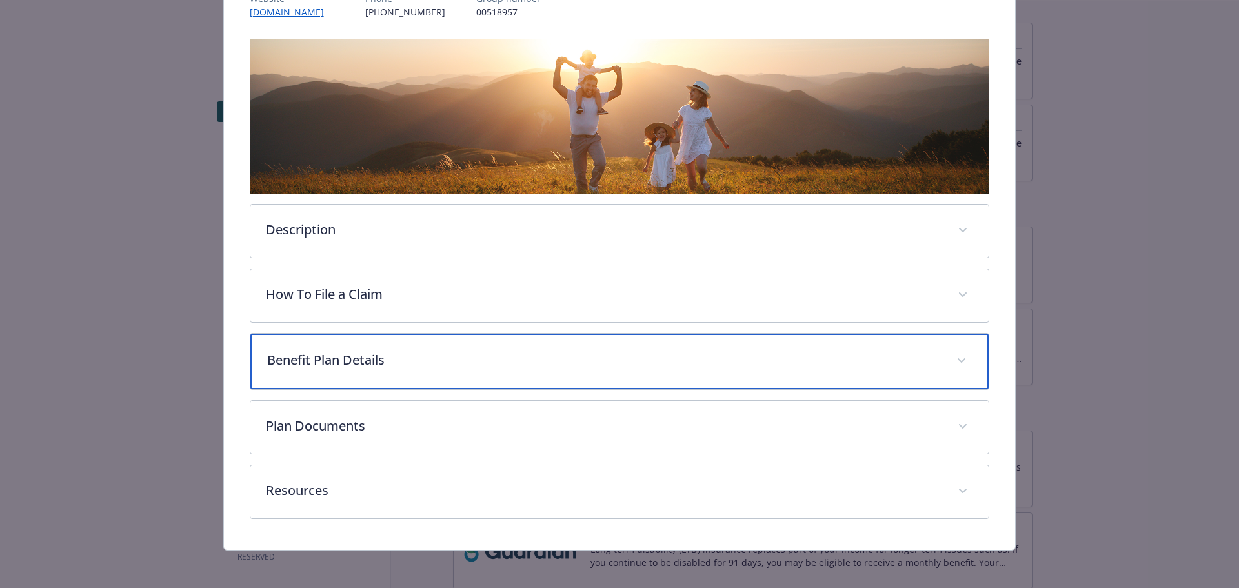
click at [690, 357] on p "Benefit Plan Details" at bounding box center [604, 359] width 674 height 19
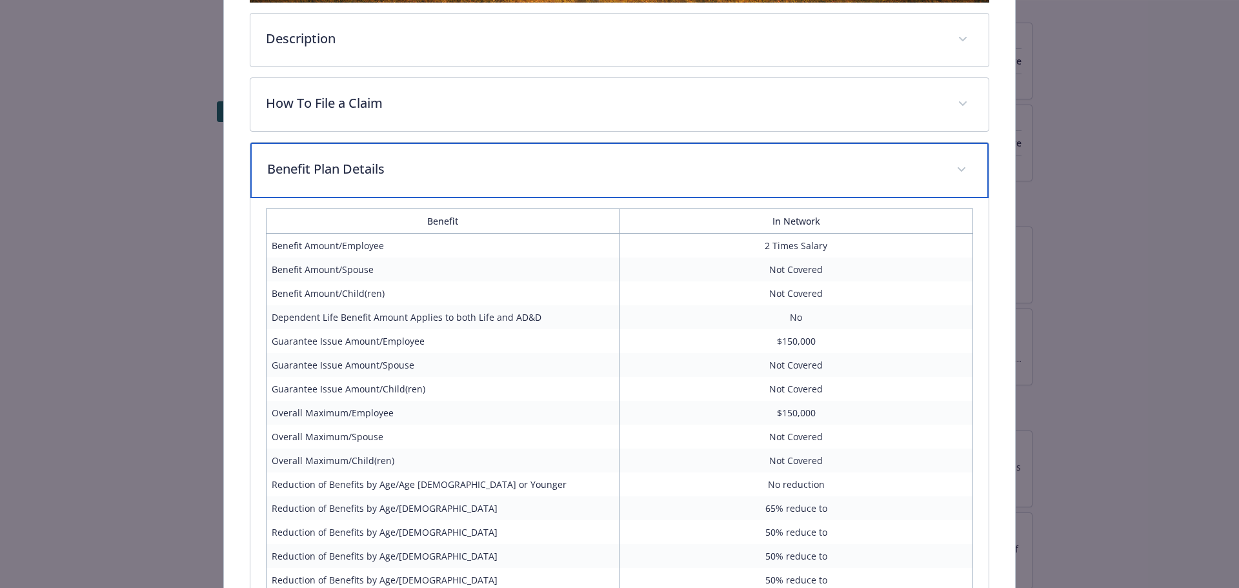
scroll to position [436, 0]
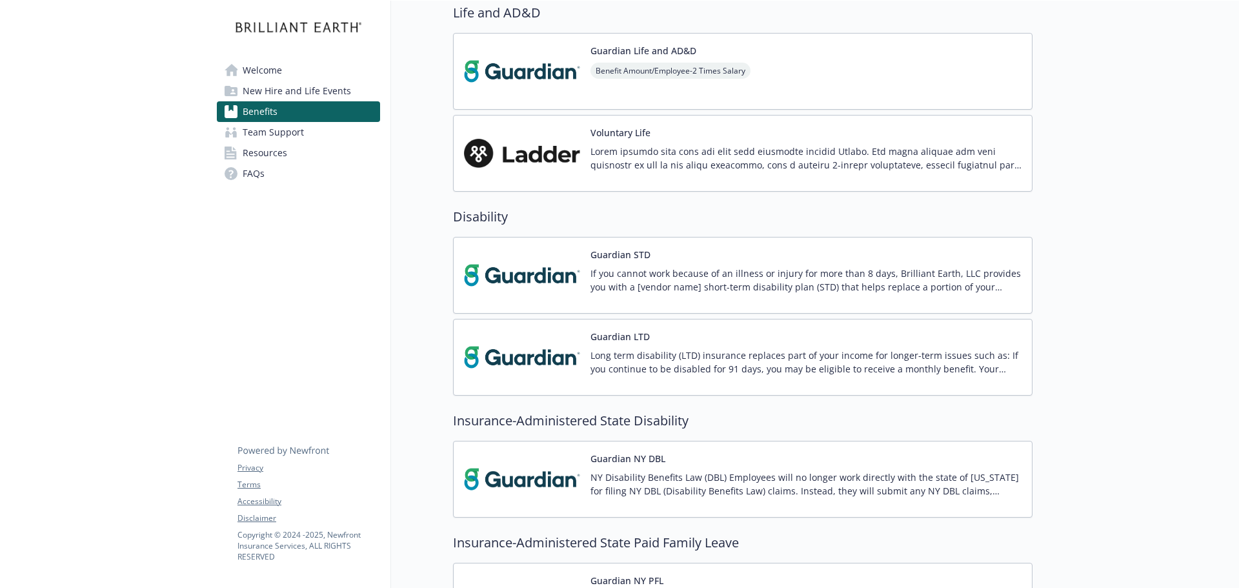
click at [774, 296] on div "If you cannot work because of an illness or injury for more than 8 days, Brilli…" at bounding box center [805, 285] width 431 height 36
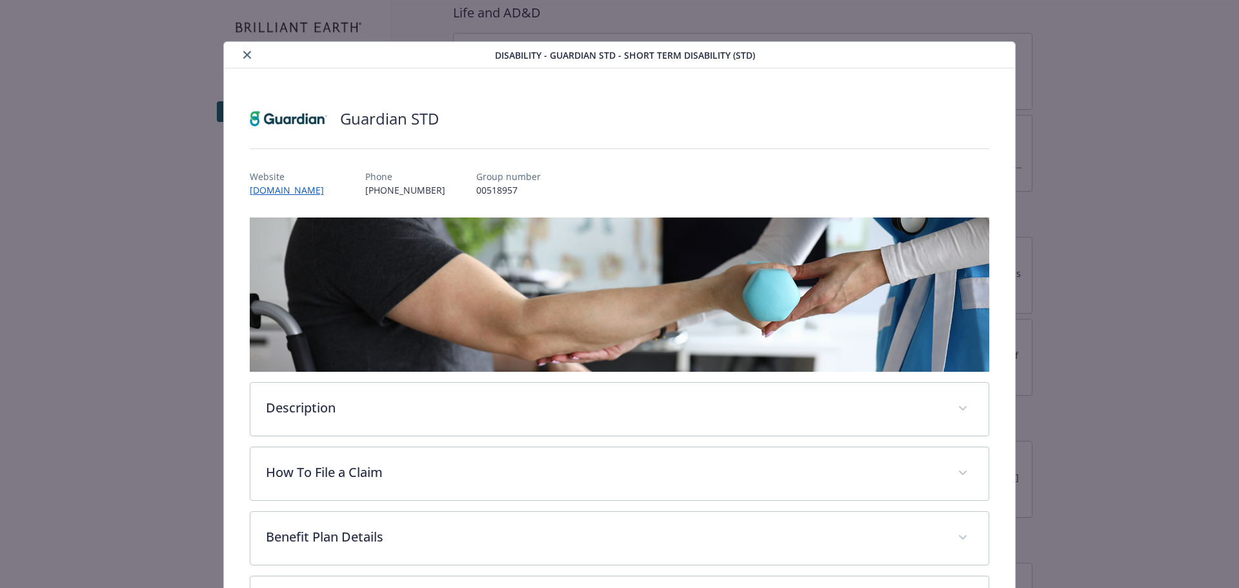
scroll to position [178, 0]
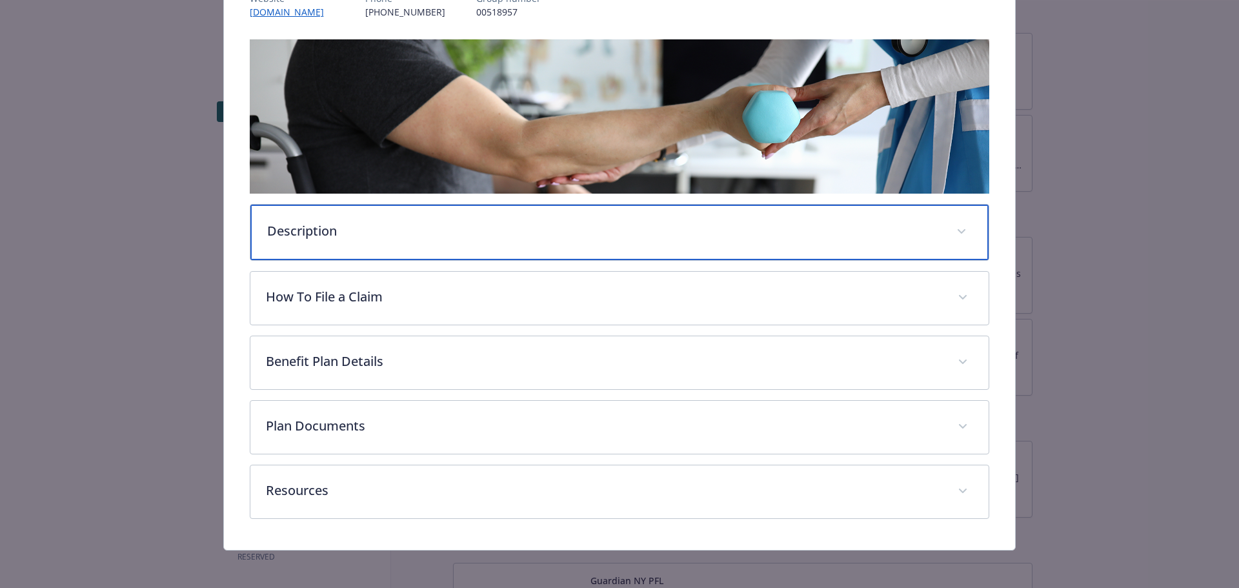
click at [603, 219] on div "Description" at bounding box center [619, 232] width 739 height 55
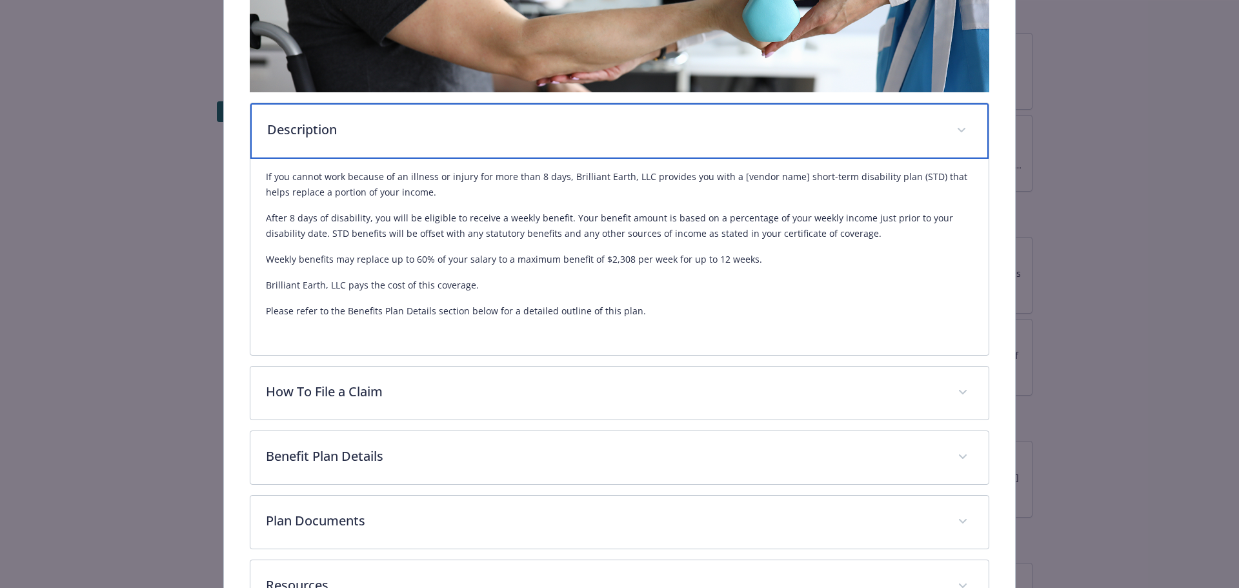
scroll to position [372, 0]
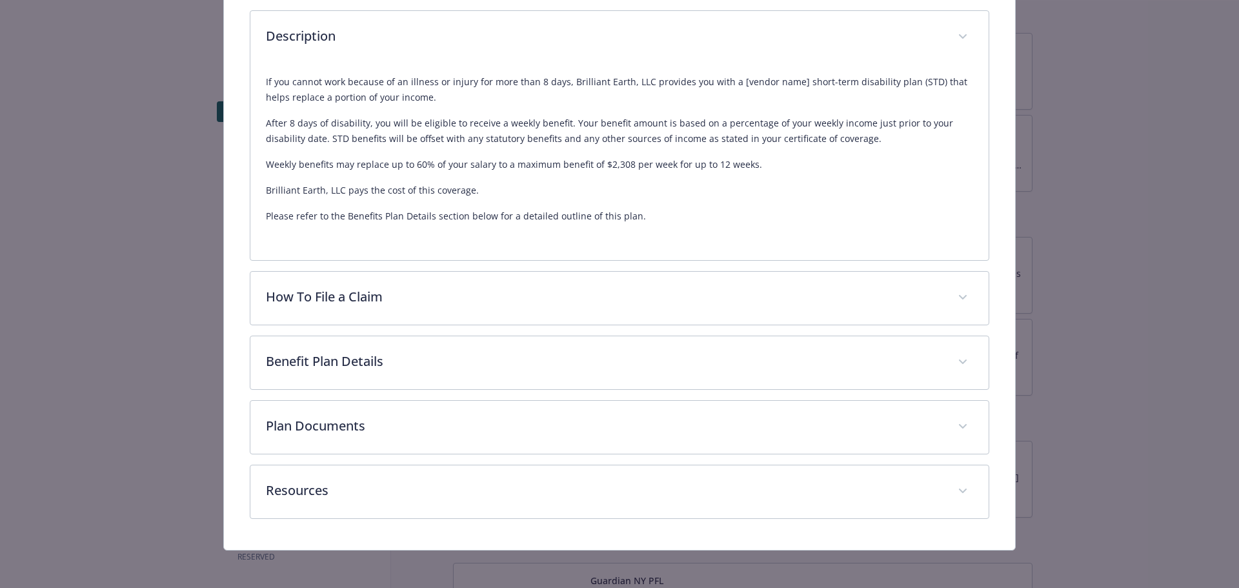
click at [1049, 288] on div "Disability - Guardian STD - Short Term Disability (STD) Guardian STD Website [D…" at bounding box center [619, 110] width 991 height 881
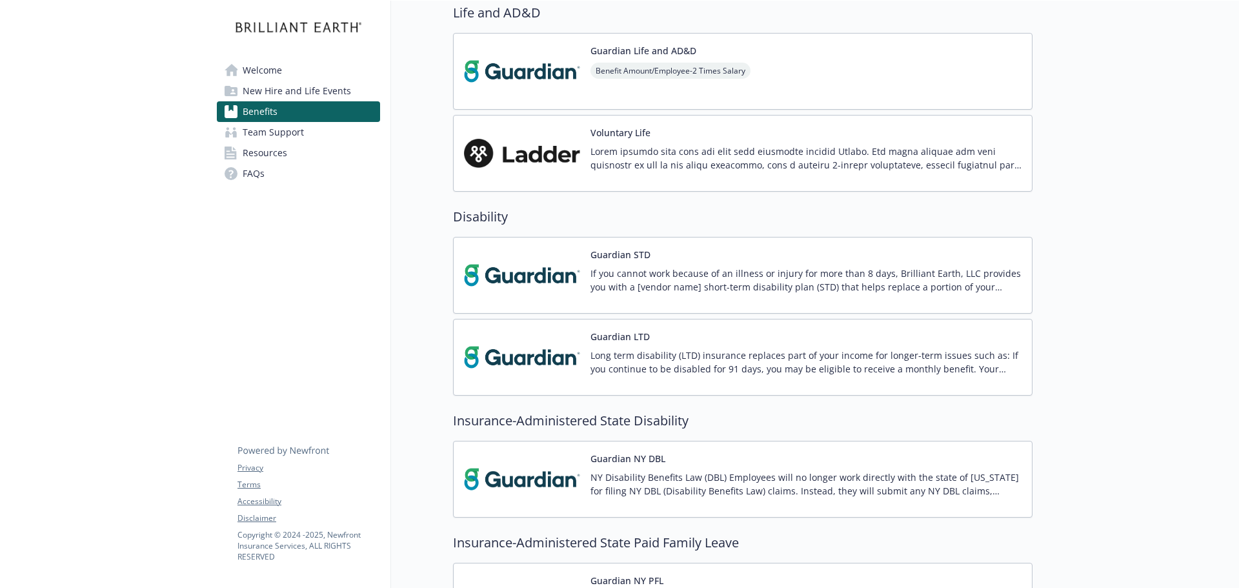
click at [713, 334] on div "Guardian LTD Long term disability (LTD) insurance replaces part of your income …" at bounding box center [805, 357] width 431 height 55
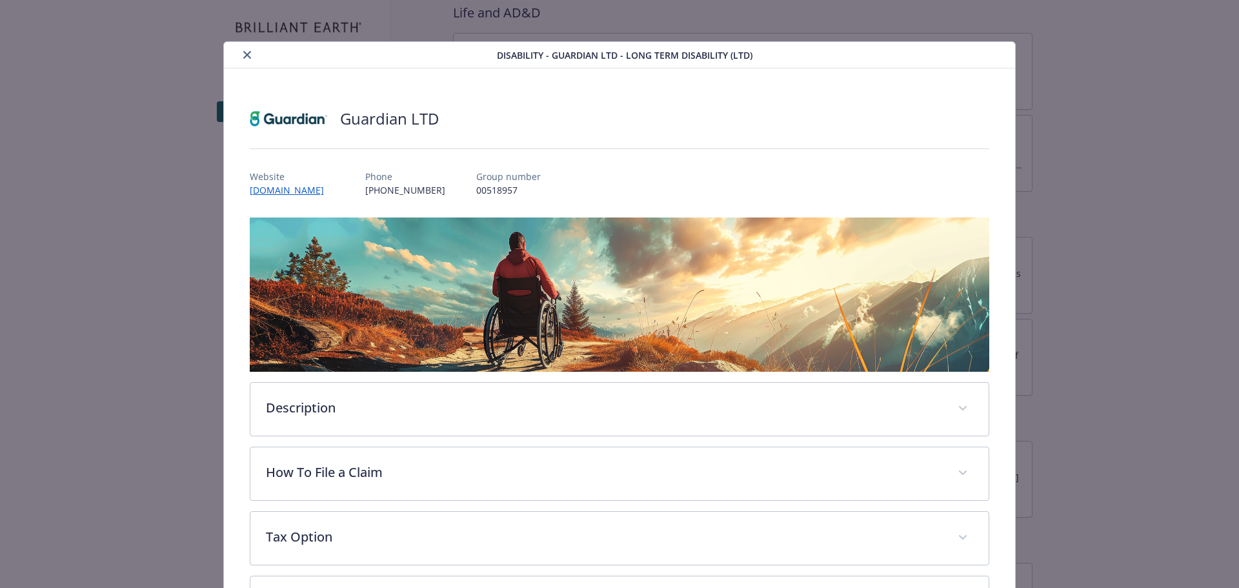
scroll to position [39, 0]
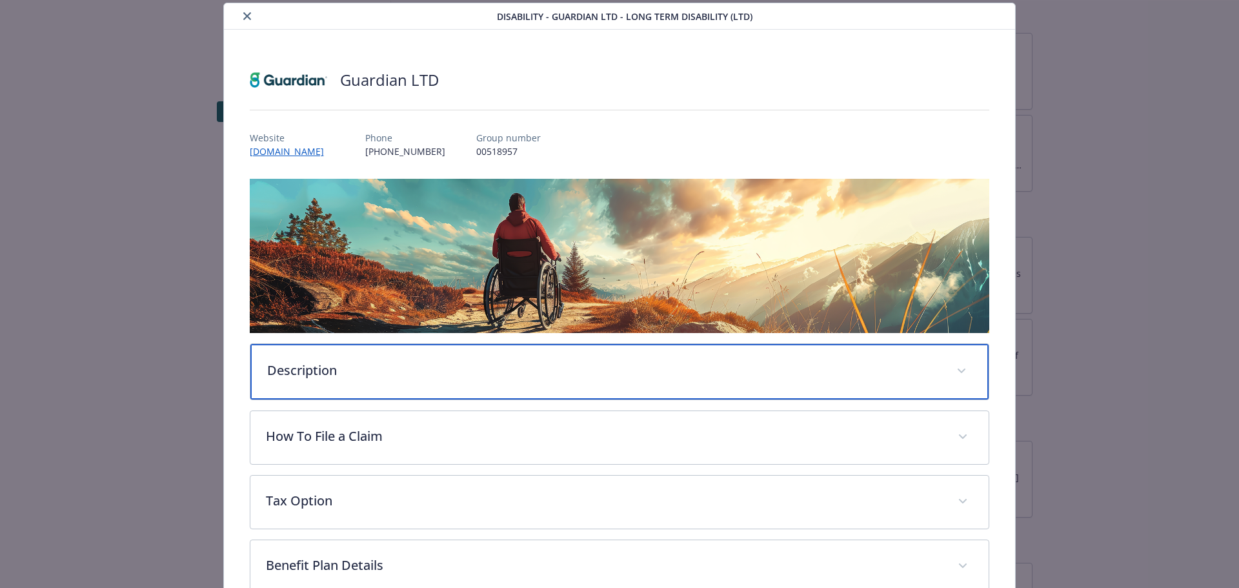
click at [665, 363] on p "Description" at bounding box center [604, 370] width 674 height 19
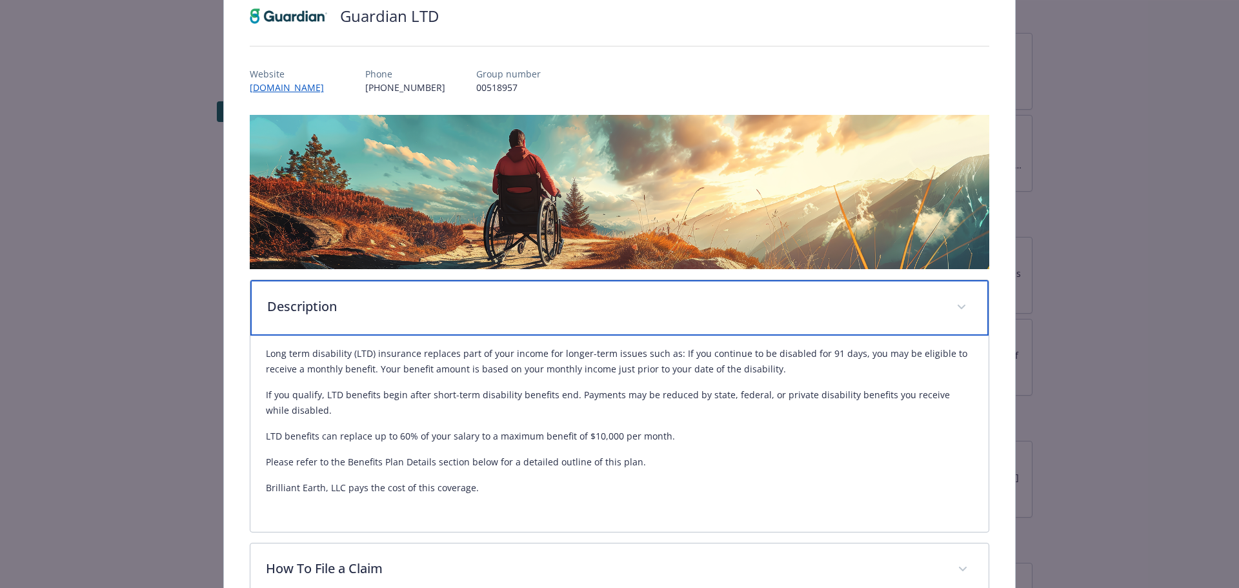
scroll to position [232, 0]
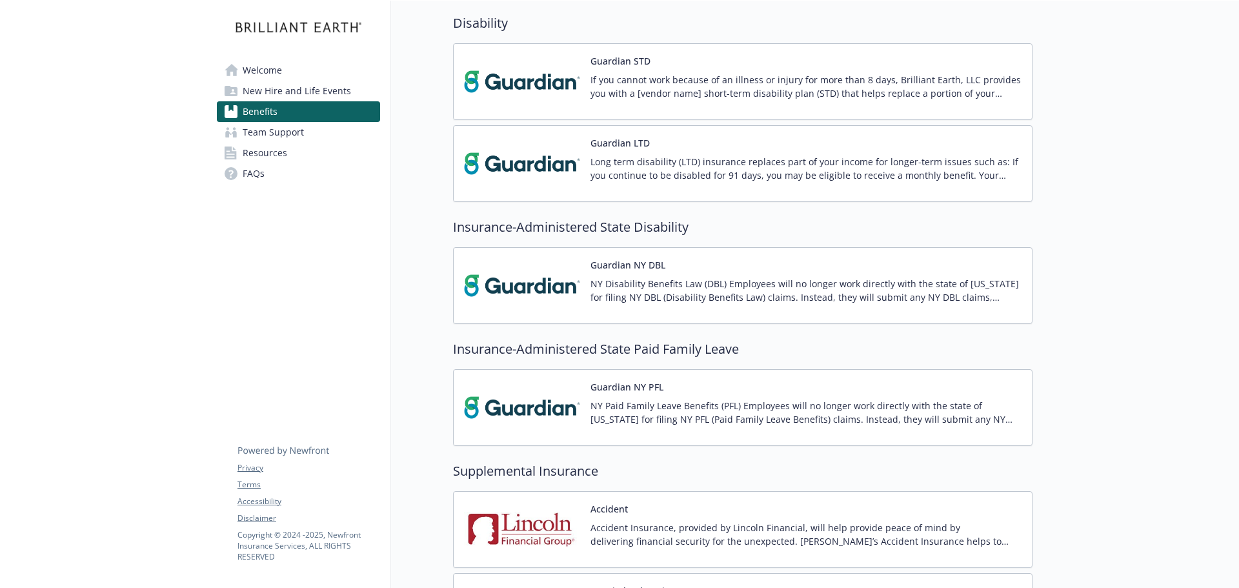
scroll to position [1291, 0]
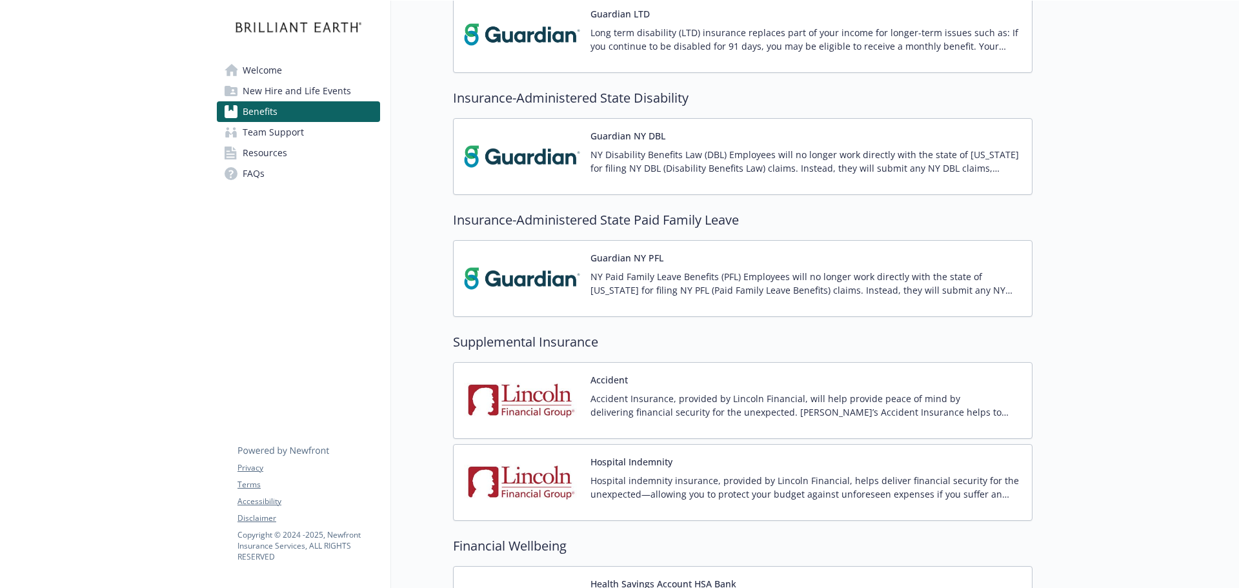
click at [787, 394] on p "Accident Insurance, provided by Lincoln Financial, will help provide peace of m…" at bounding box center [805, 405] width 431 height 27
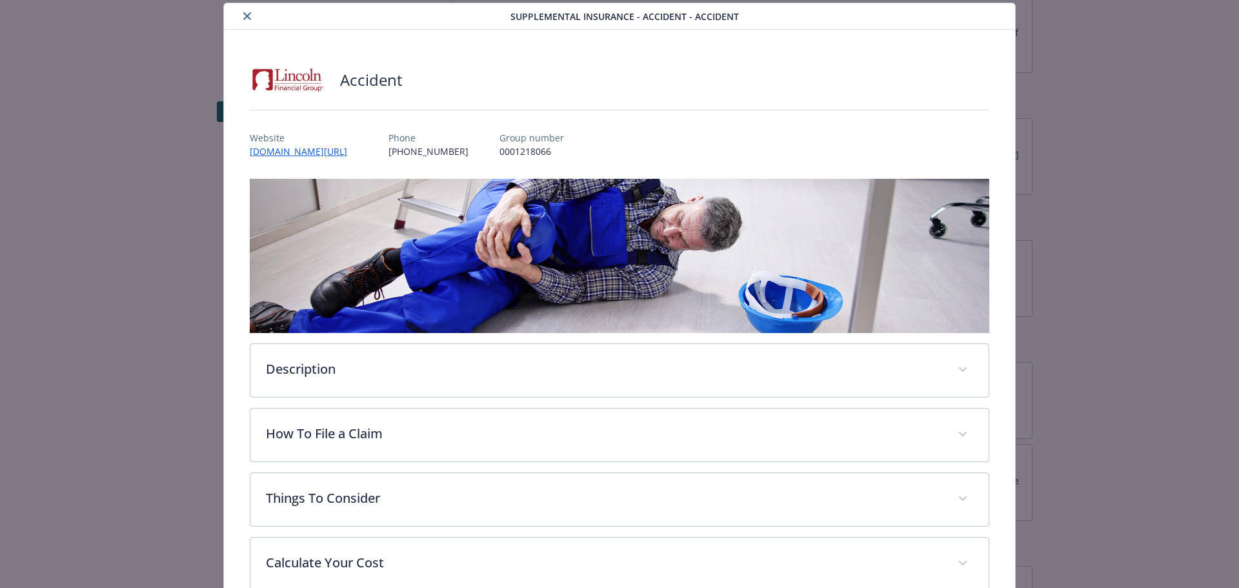
scroll to position [232, 0]
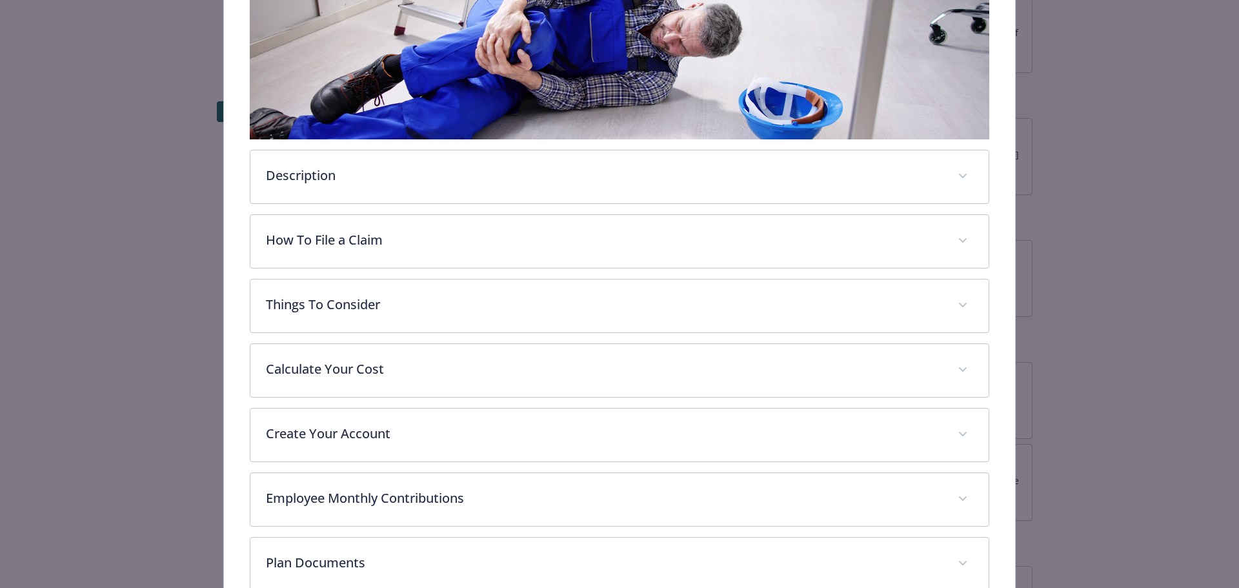
click at [682, 214] on div "How To File a Claim 1. Log in to [DOMAIN_NAME]. First-time users need to regist…" at bounding box center [620, 241] width 740 height 54
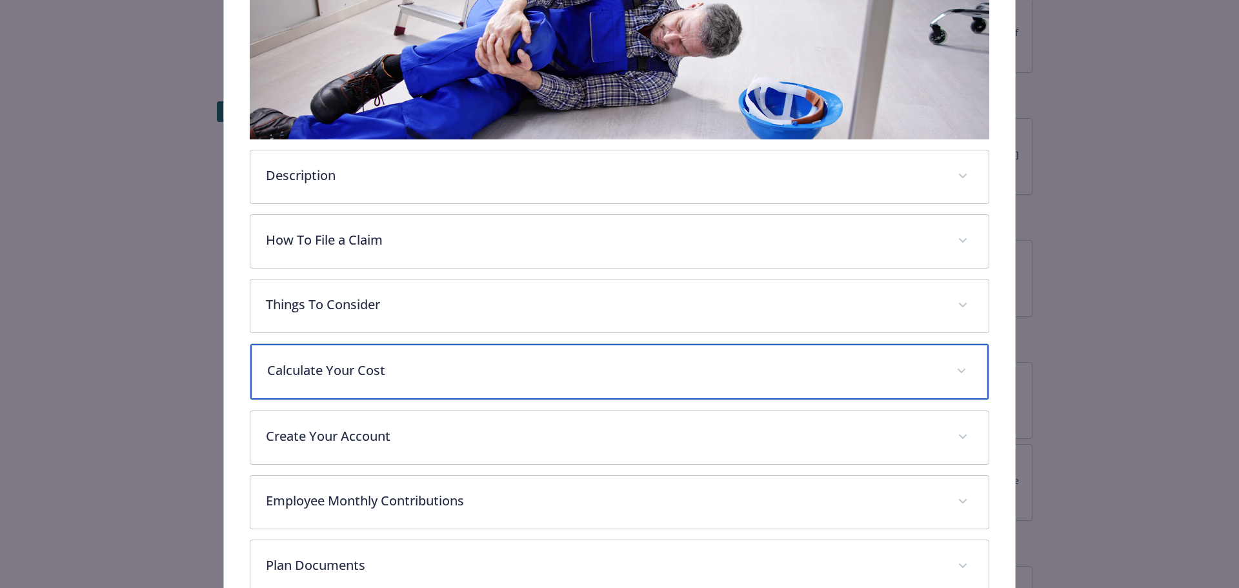
click at [600, 368] on p "Calculate Your Cost" at bounding box center [604, 370] width 674 height 19
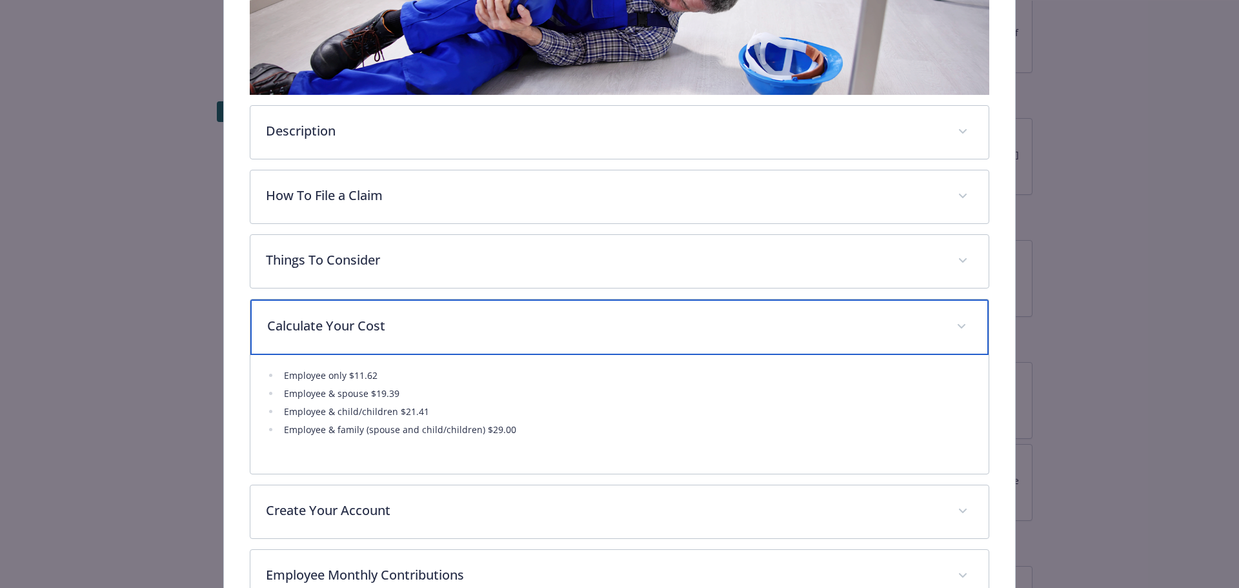
scroll to position [361, 0]
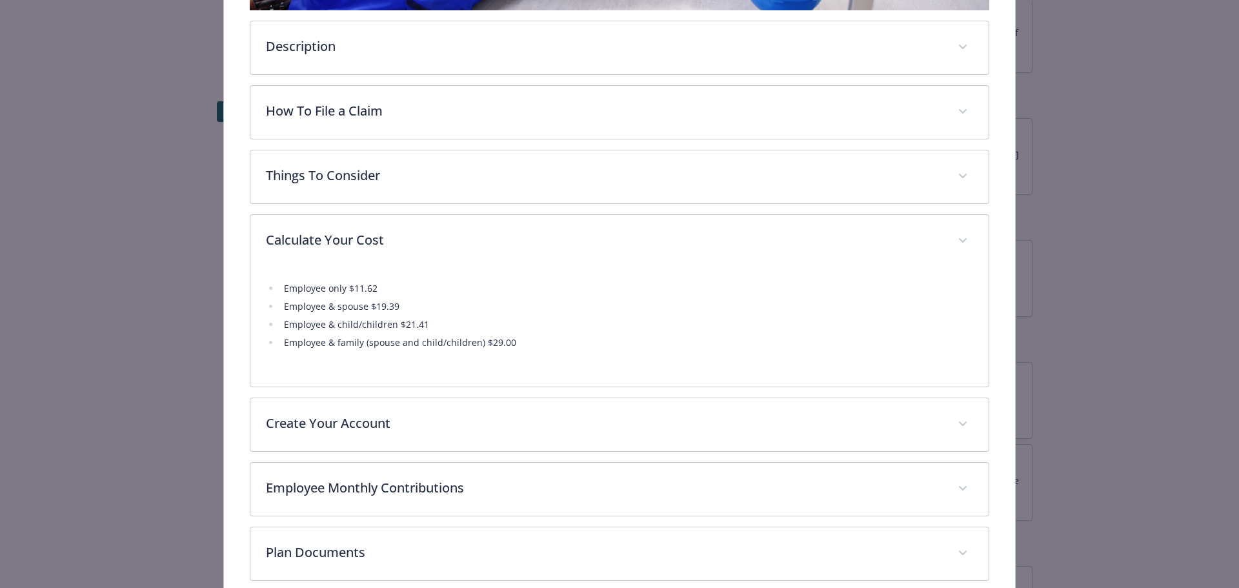
click at [1061, 294] on div "Supplemental Insurance - Accident - Accident Accident Website [DOMAIN_NAME][URL…" at bounding box center [619, 178] width 991 height 997
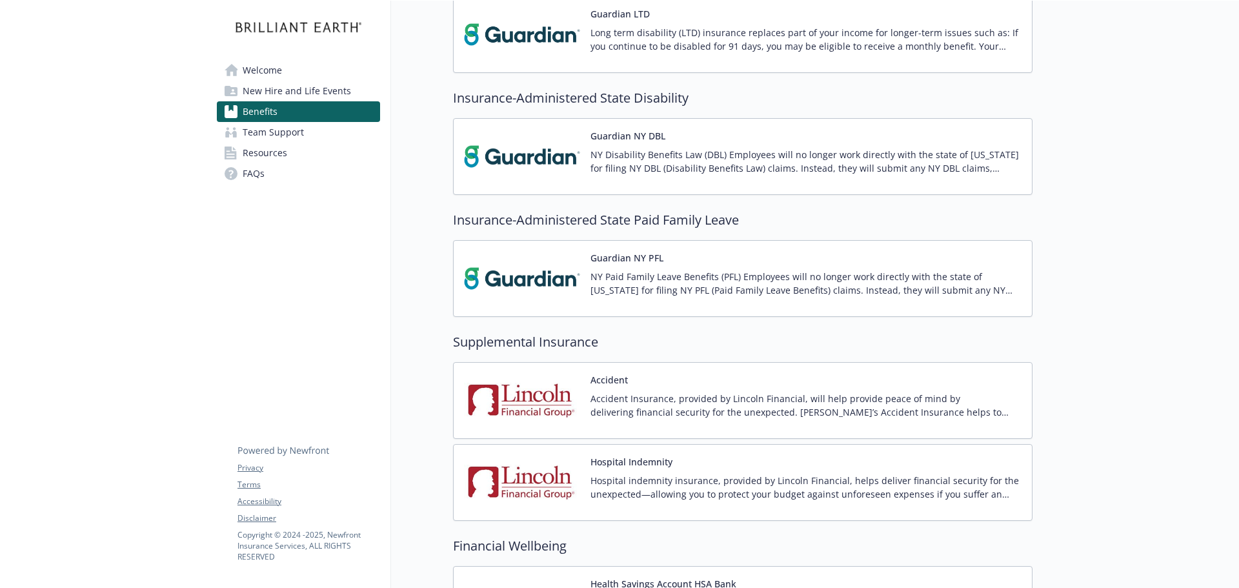
click at [674, 460] on div "Hospital Indemnity Hospital indemnity insurance, provided by Lincoln Financial,…" at bounding box center [805, 482] width 431 height 55
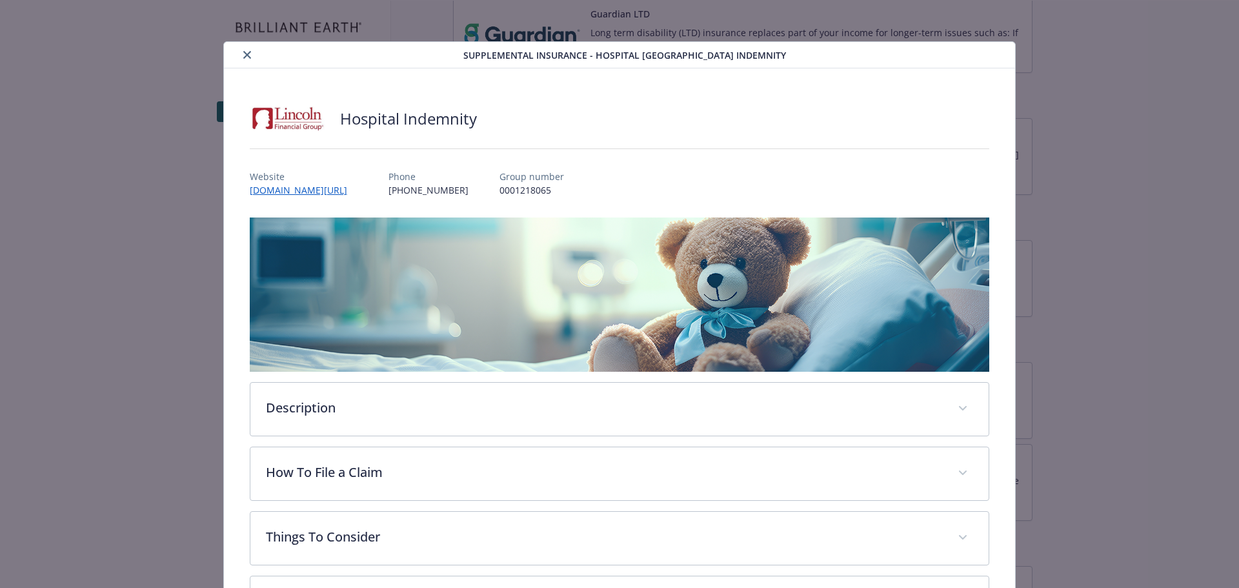
scroll to position [39, 0]
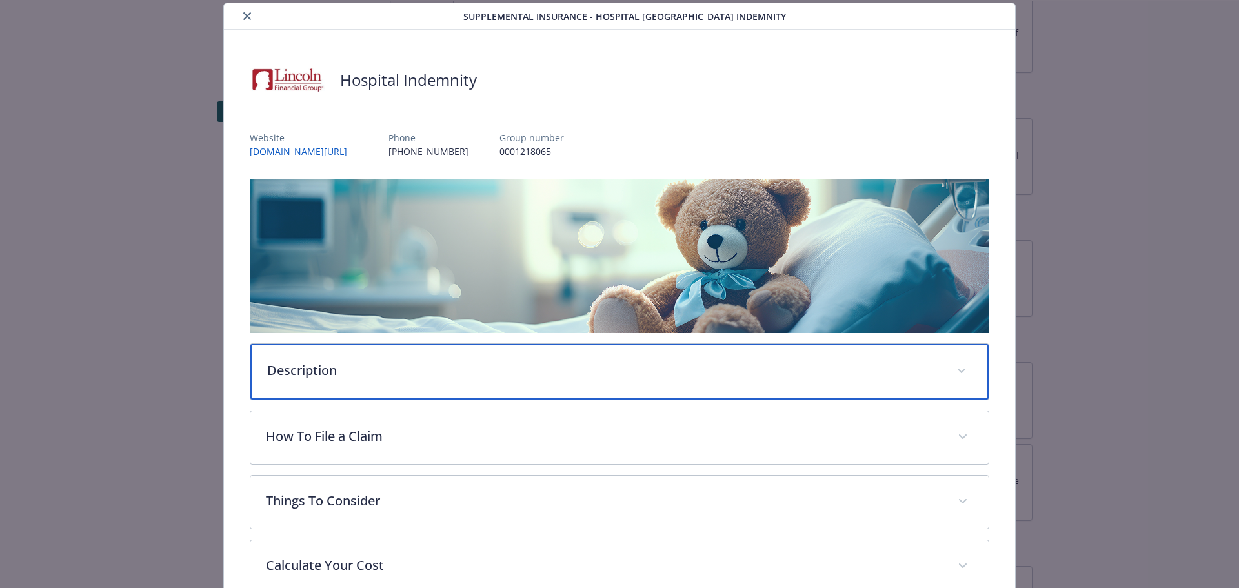
click at [414, 383] on div "Description" at bounding box center [619, 371] width 739 height 55
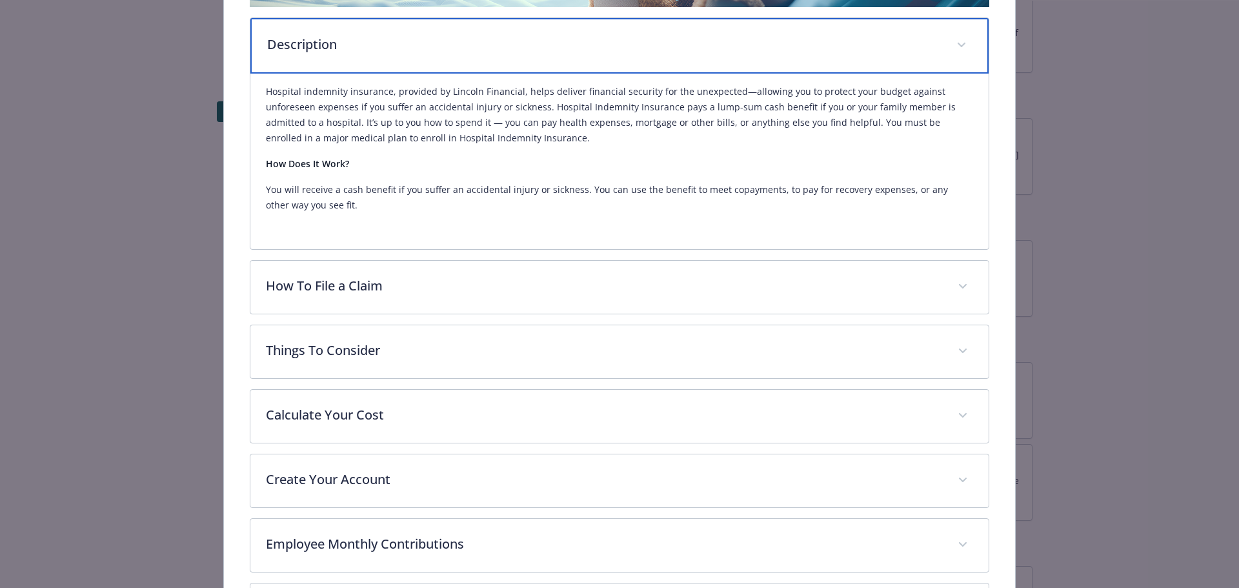
scroll to position [426, 0]
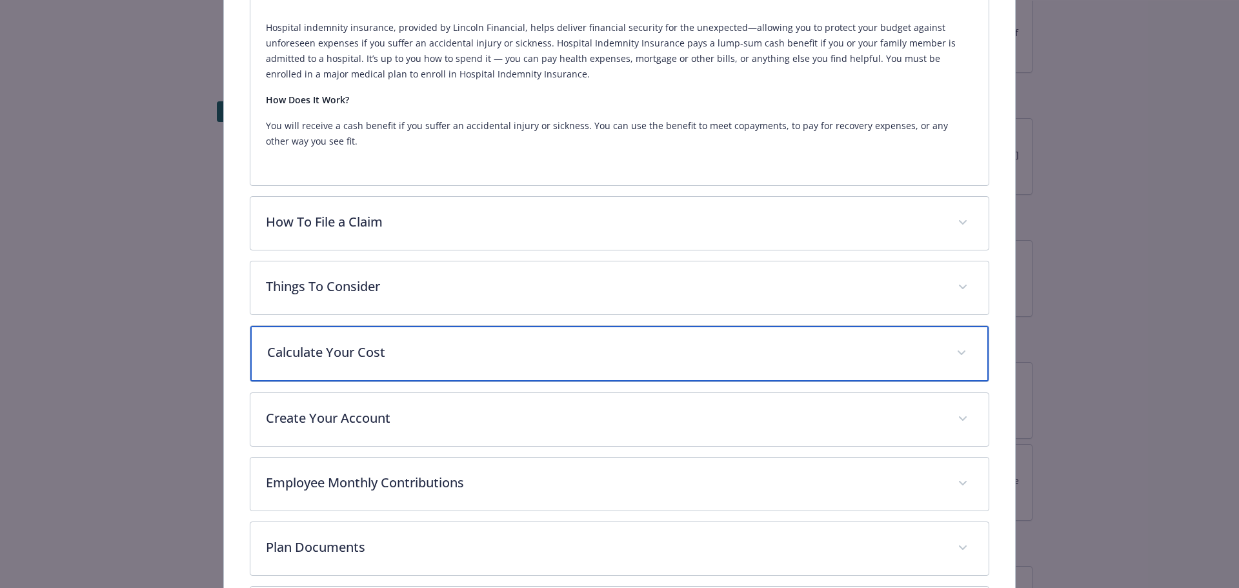
click at [377, 349] on p "Calculate Your Cost" at bounding box center [604, 352] width 674 height 19
